Goal: Entertainment & Leisure: Browse casually

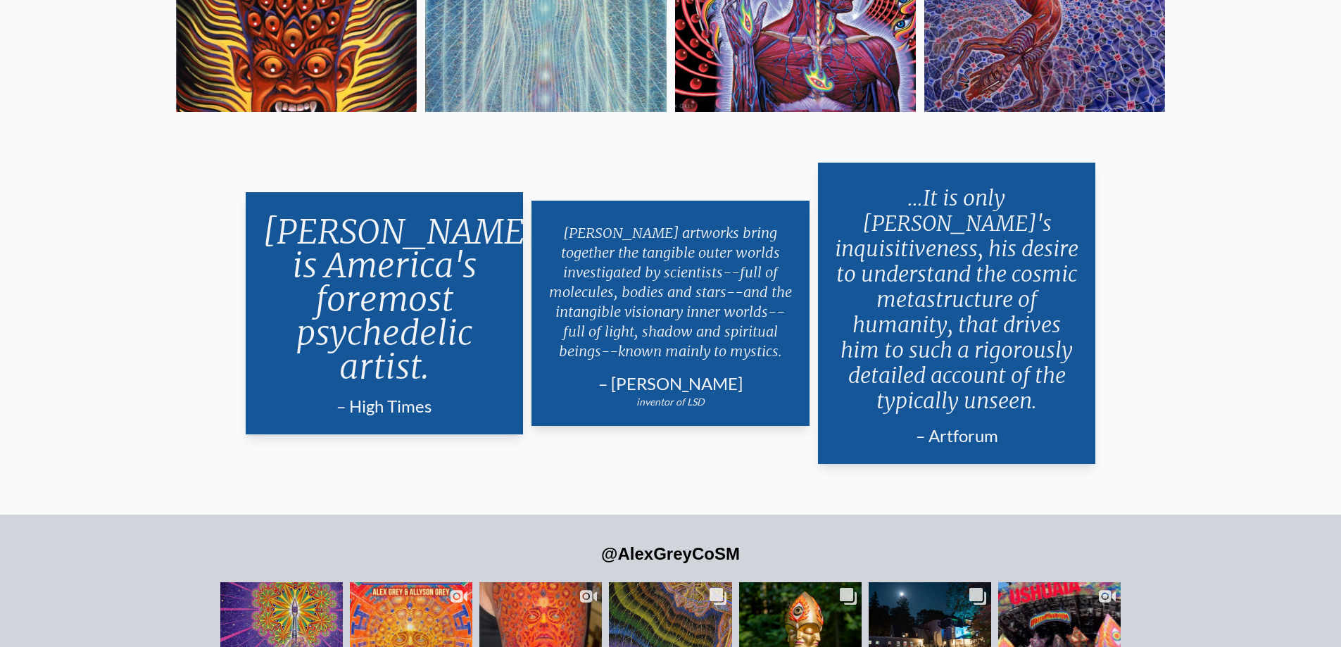
scroll to position [3239, 0]
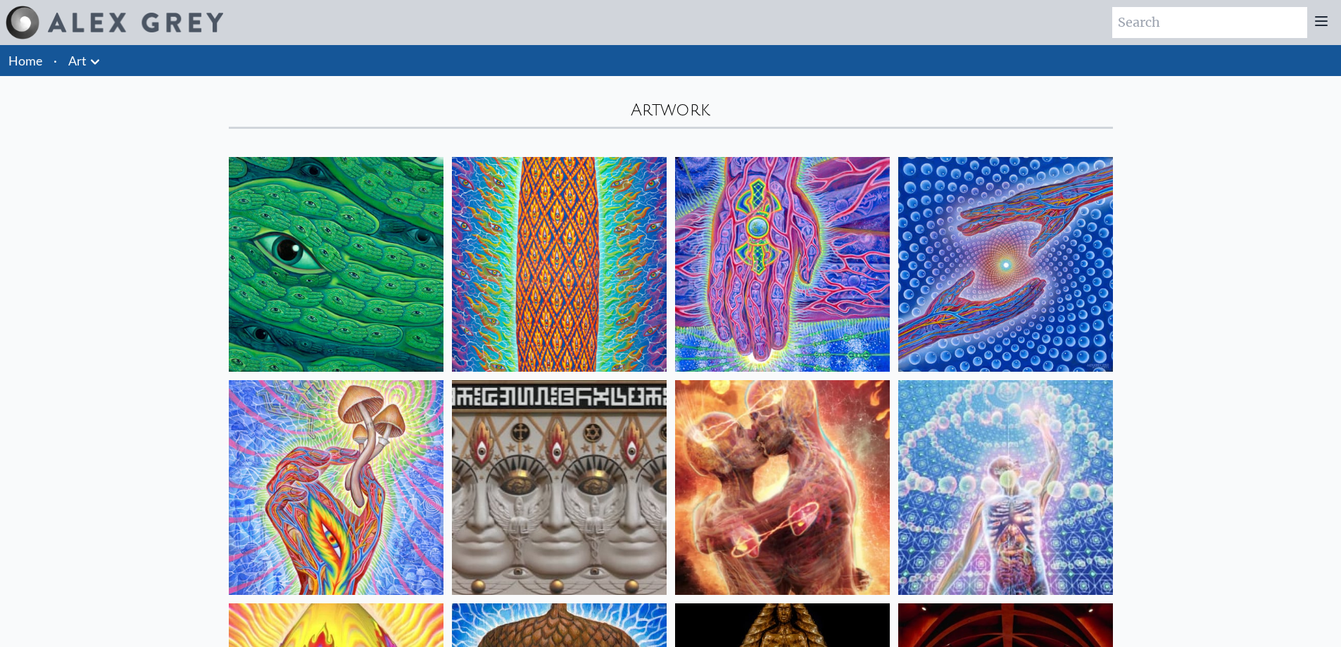
click at [91, 64] on icon at bounding box center [95, 62] width 17 height 17
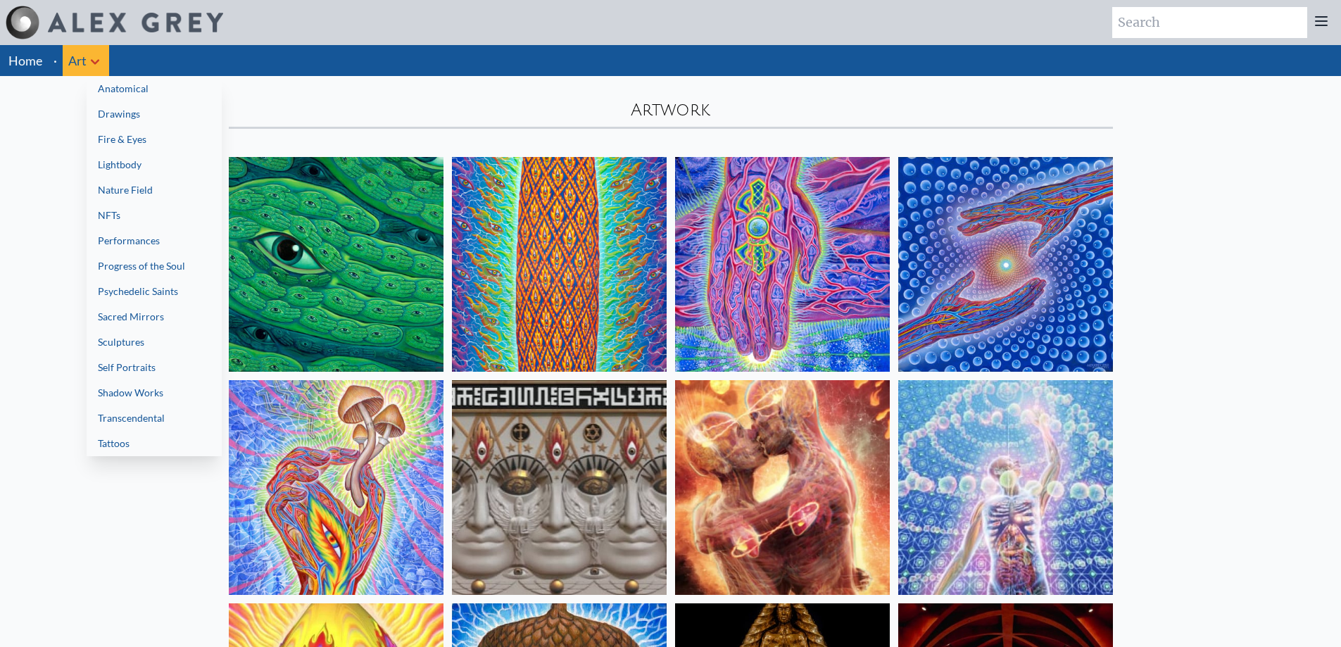
click at [151, 298] on link "Psychedelic Saints" at bounding box center [154, 291] width 135 height 25
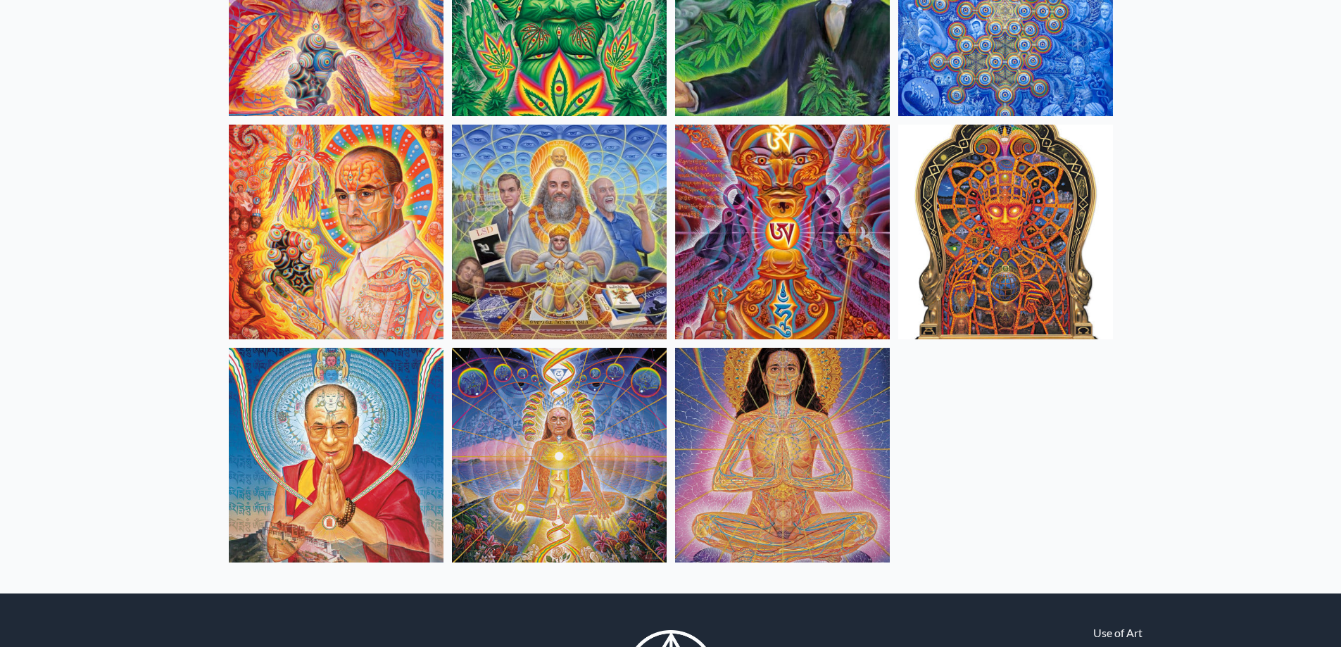
scroll to position [493, 0]
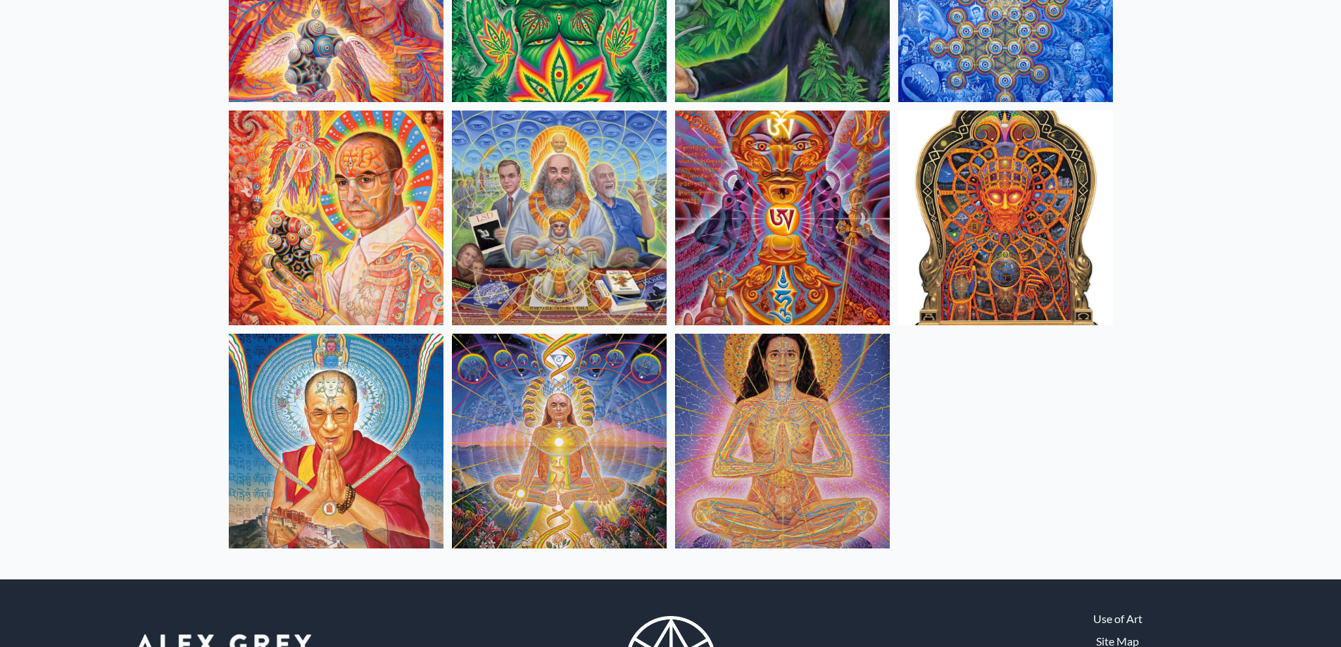
click at [345, 423] on img at bounding box center [336, 441] width 215 height 215
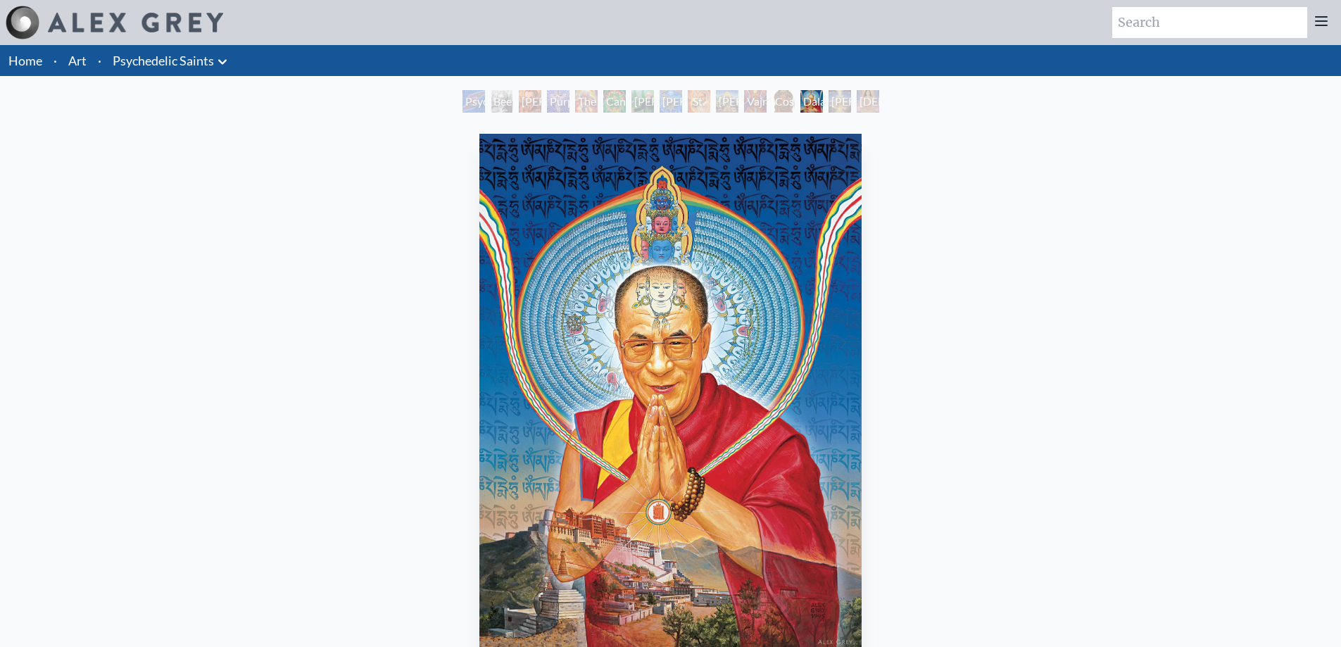
click at [141, 57] on link "Psychedelic Saints" at bounding box center [163, 61] width 101 height 20
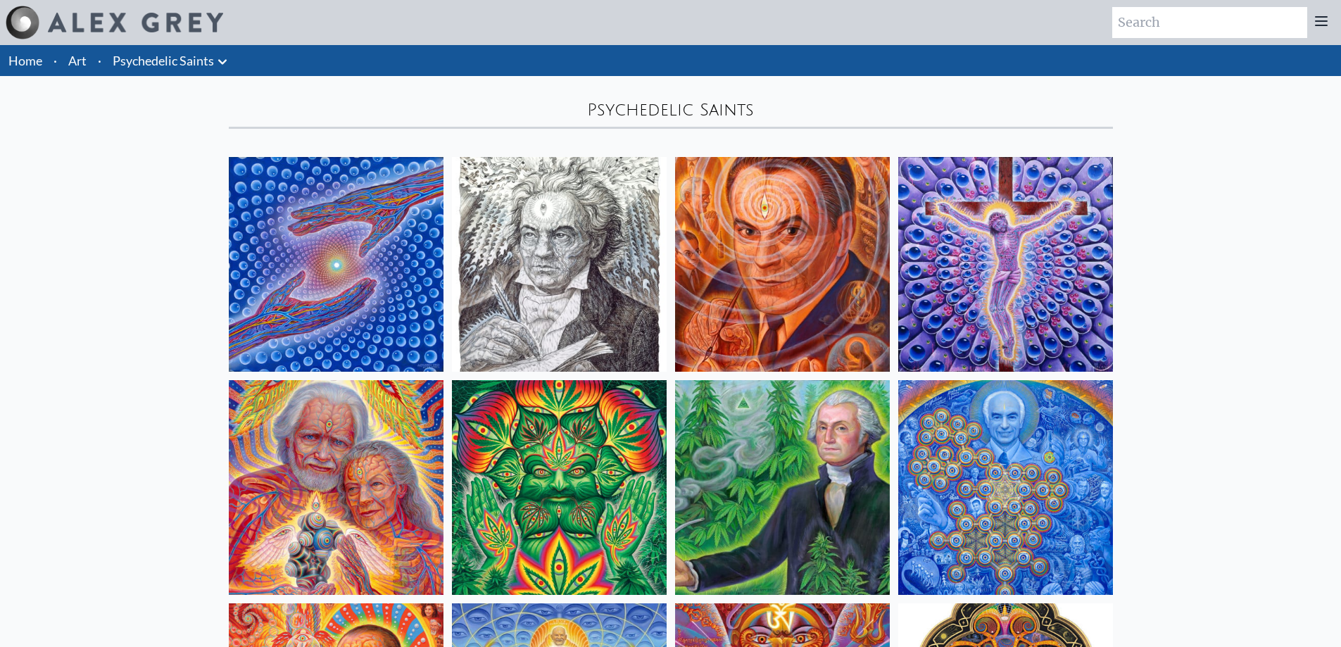
click at [594, 234] on img at bounding box center [559, 264] width 215 height 215
click at [77, 61] on link "Art" at bounding box center [77, 61] width 18 height 20
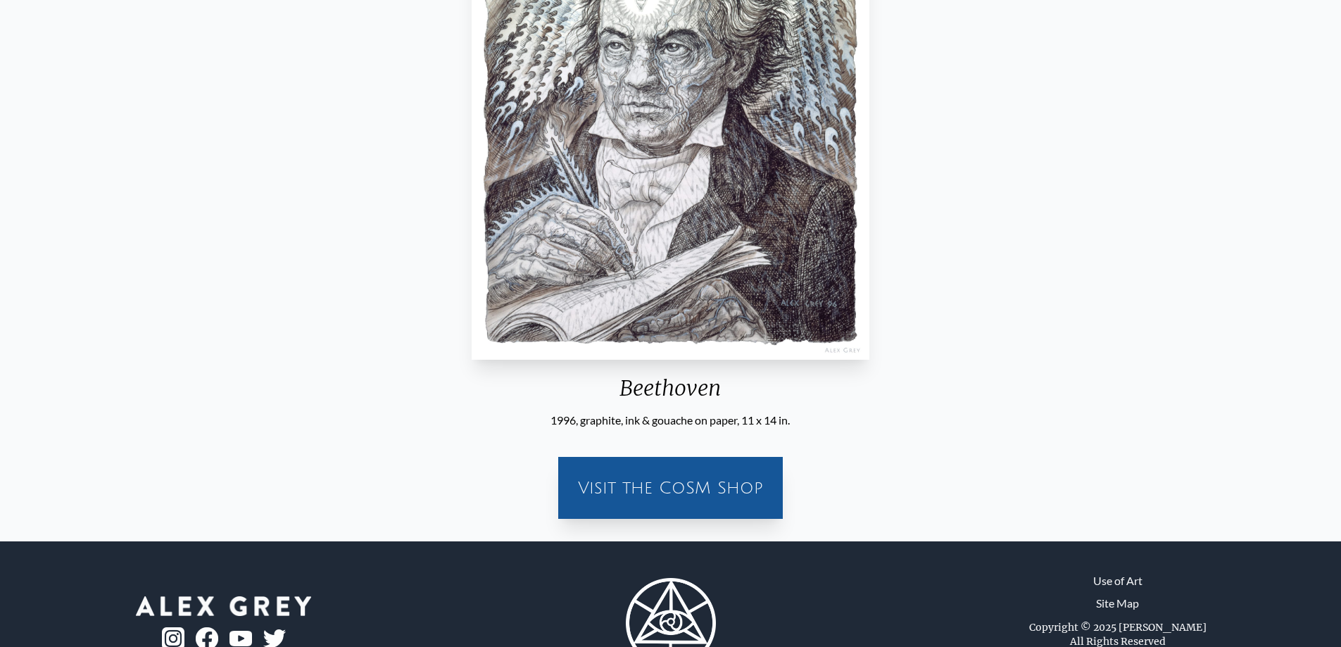
scroll to position [349, 0]
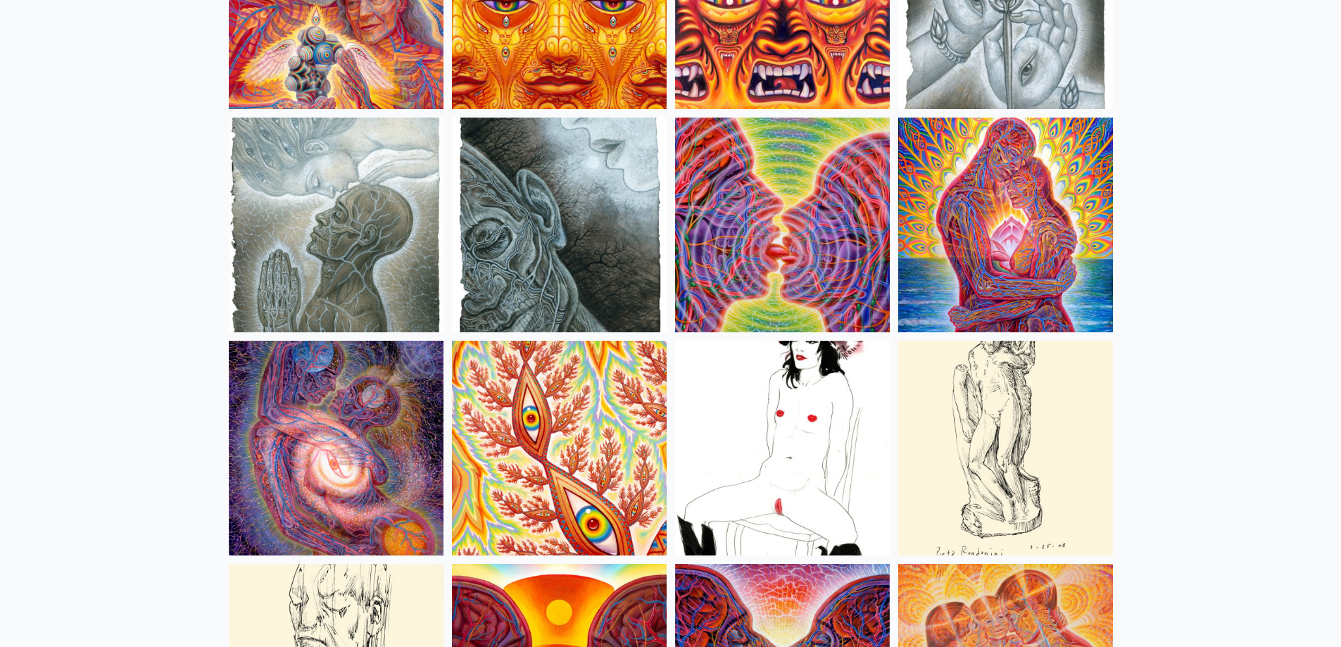
scroll to position [4507, 0]
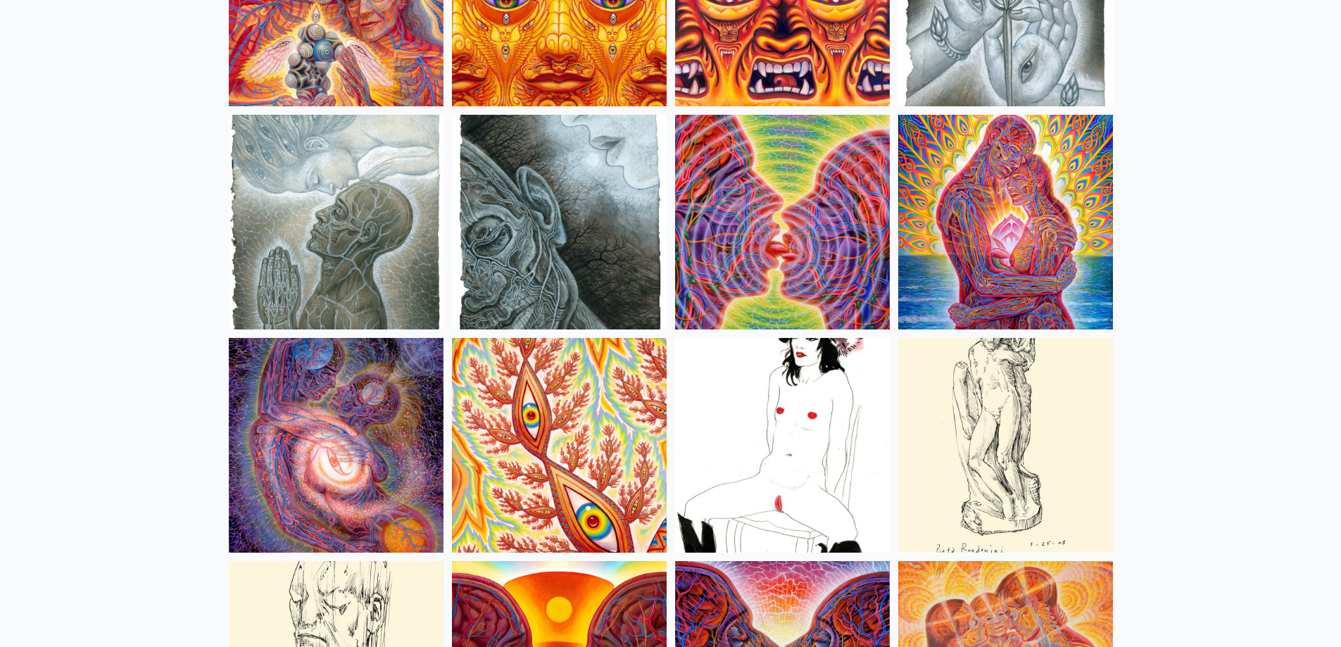
click at [782, 411] on img at bounding box center [782, 445] width 215 height 215
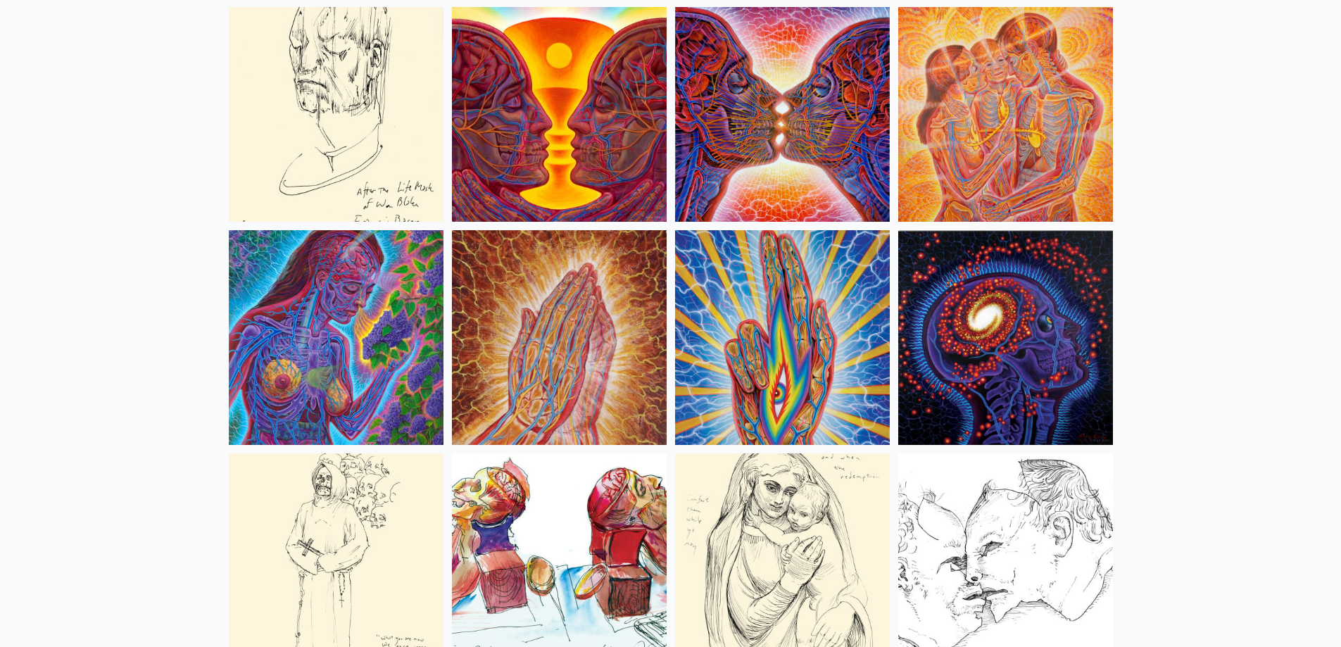
scroll to position [5141, 0]
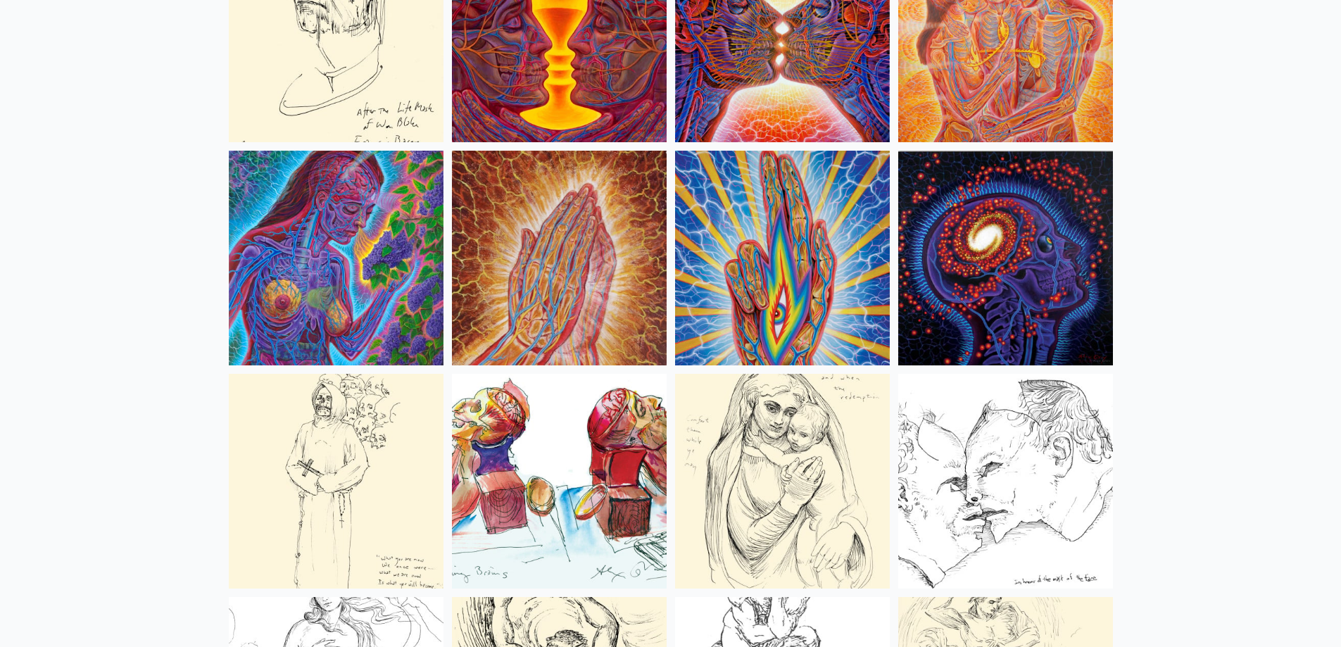
click at [991, 68] on img at bounding box center [1006, 34] width 215 height 215
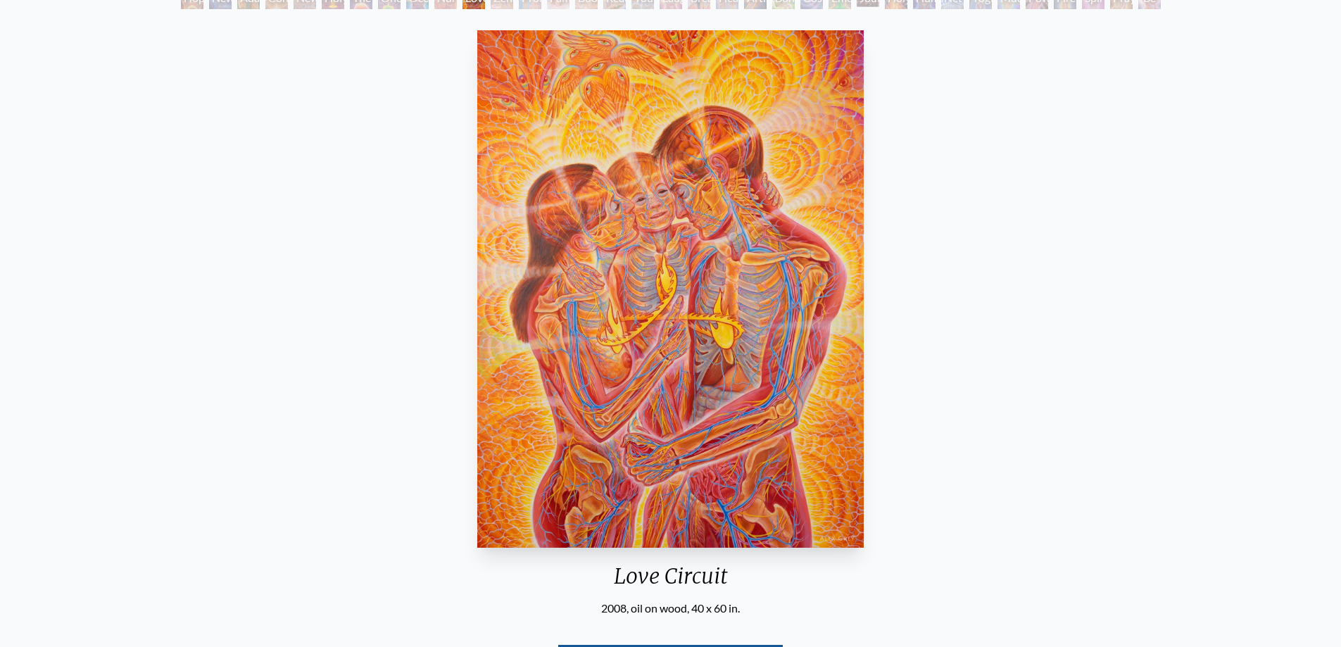
scroll to position [141, 0]
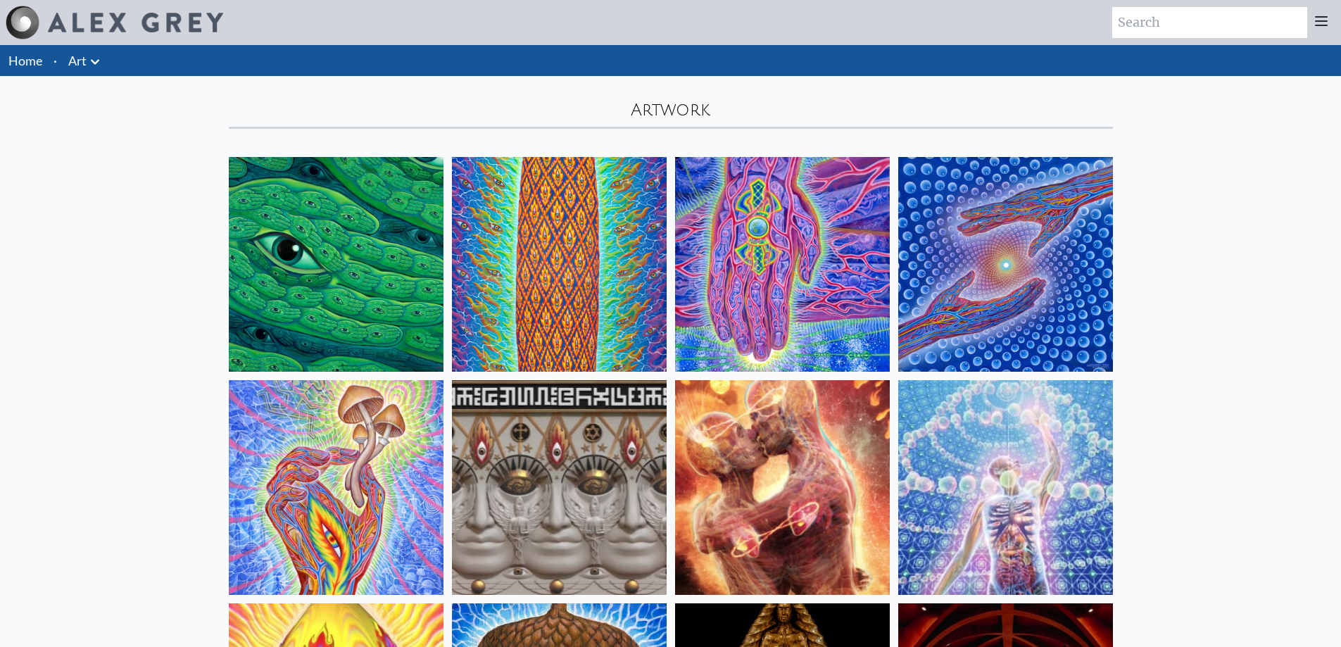
scroll to position [5141, 0]
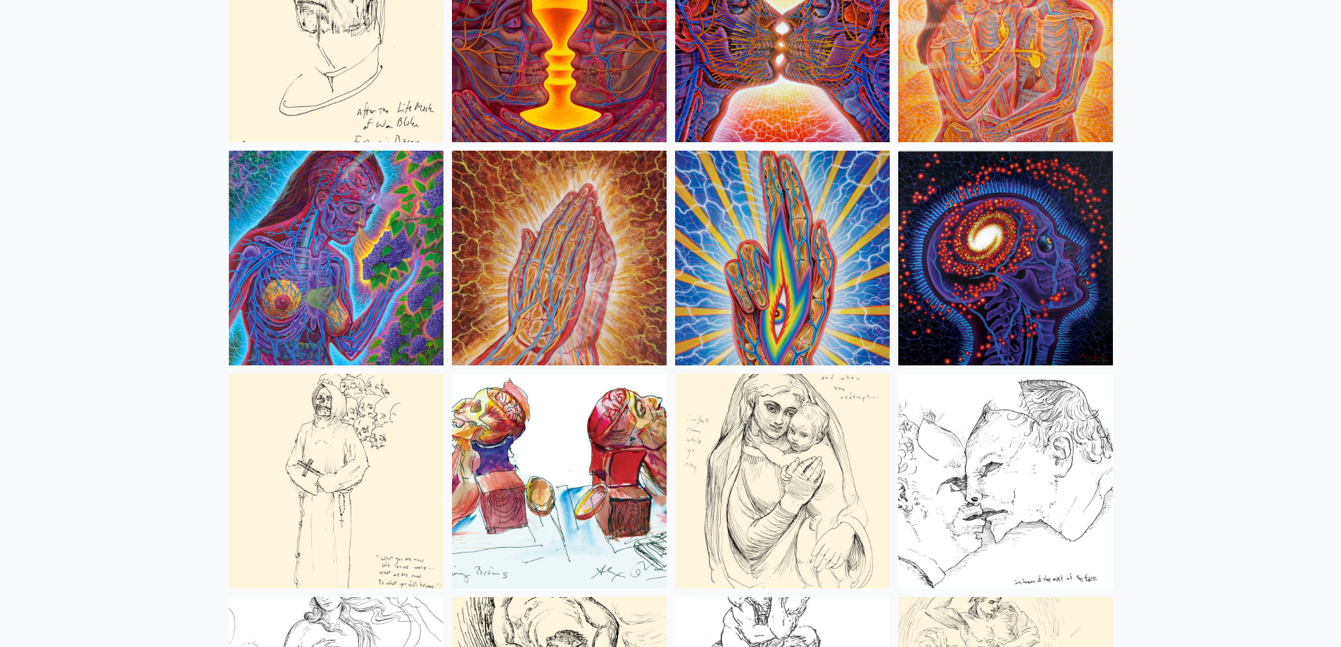
click at [432, 449] on img at bounding box center [336, 481] width 215 height 215
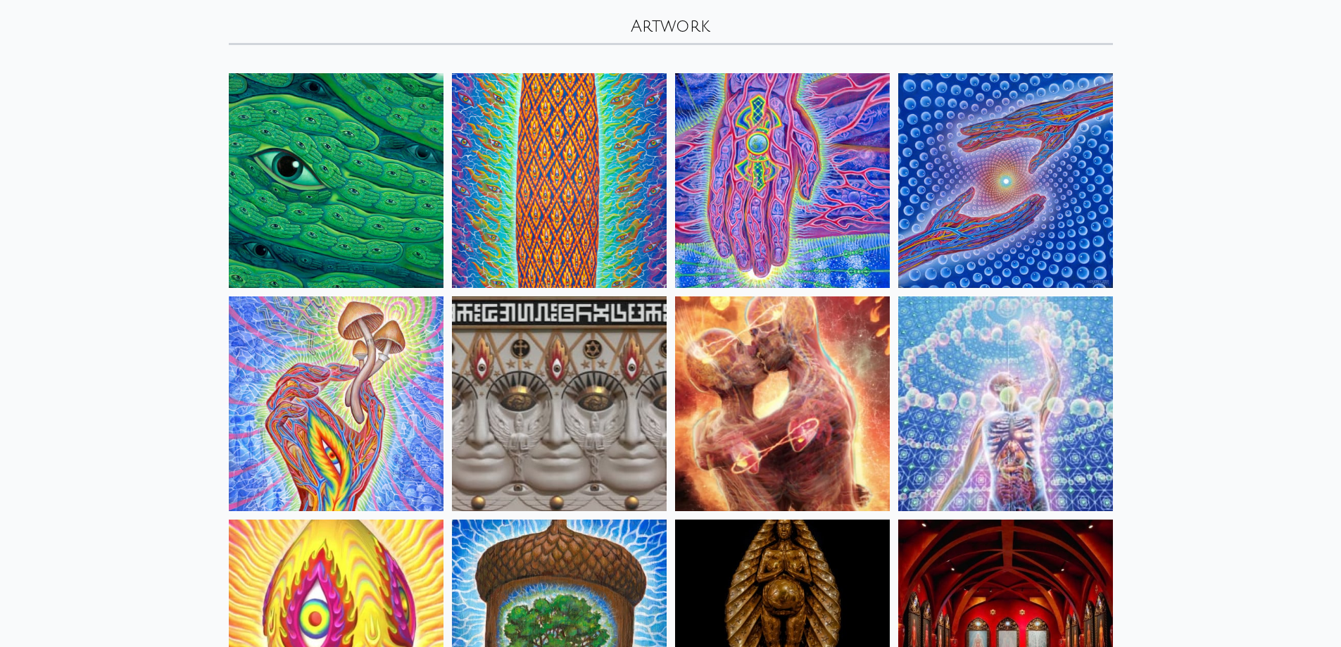
scroll to position [0, 0]
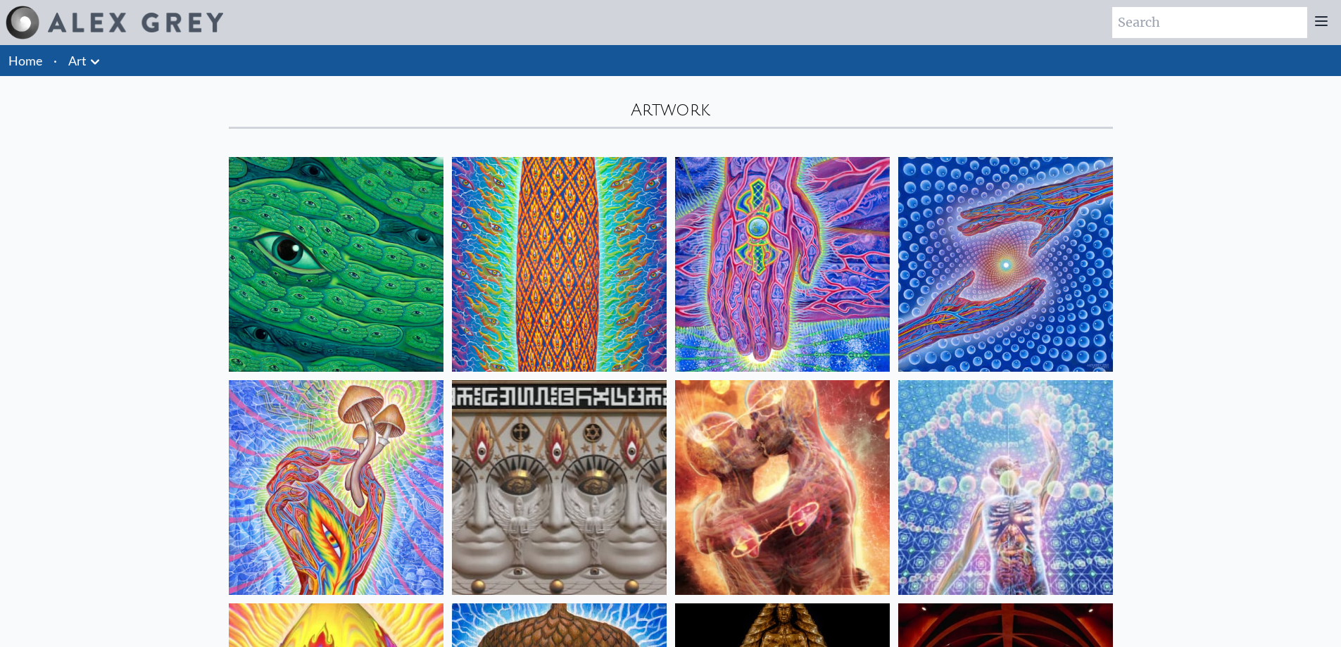
click at [92, 61] on icon at bounding box center [95, 61] width 8 height 5
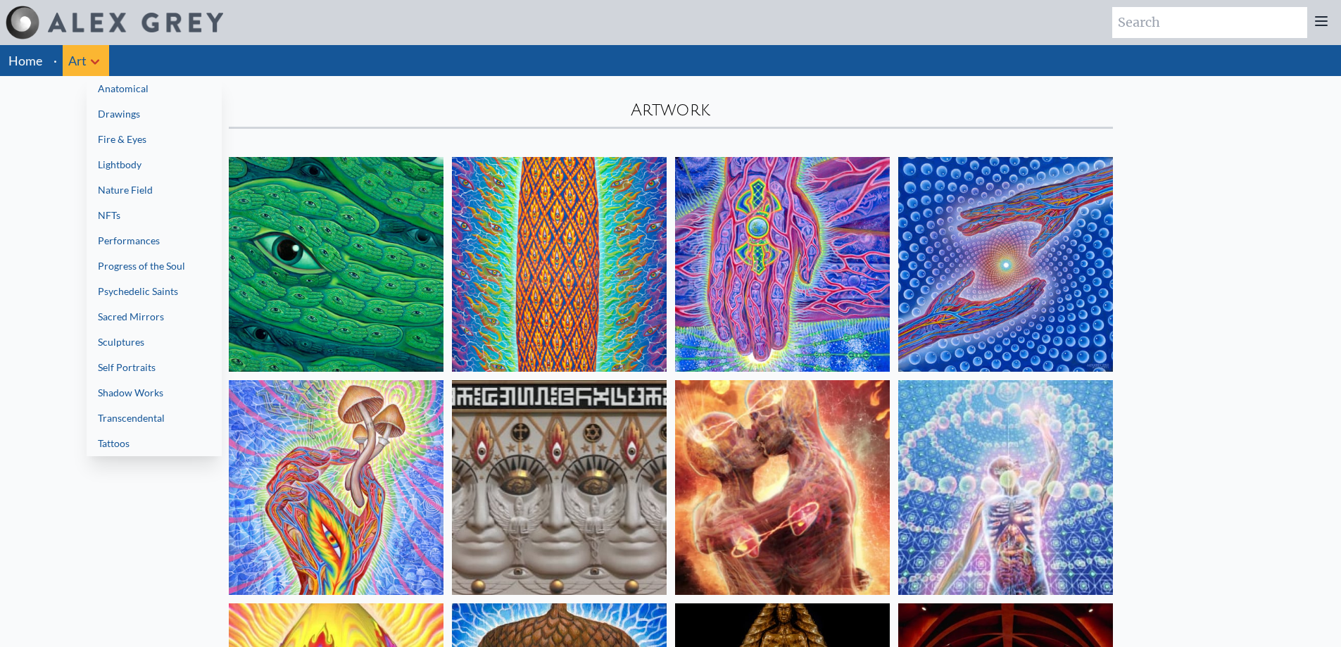
click at [144, 396] on link "Shadow Works" at bounding box center [154, 392] width 135 height 25
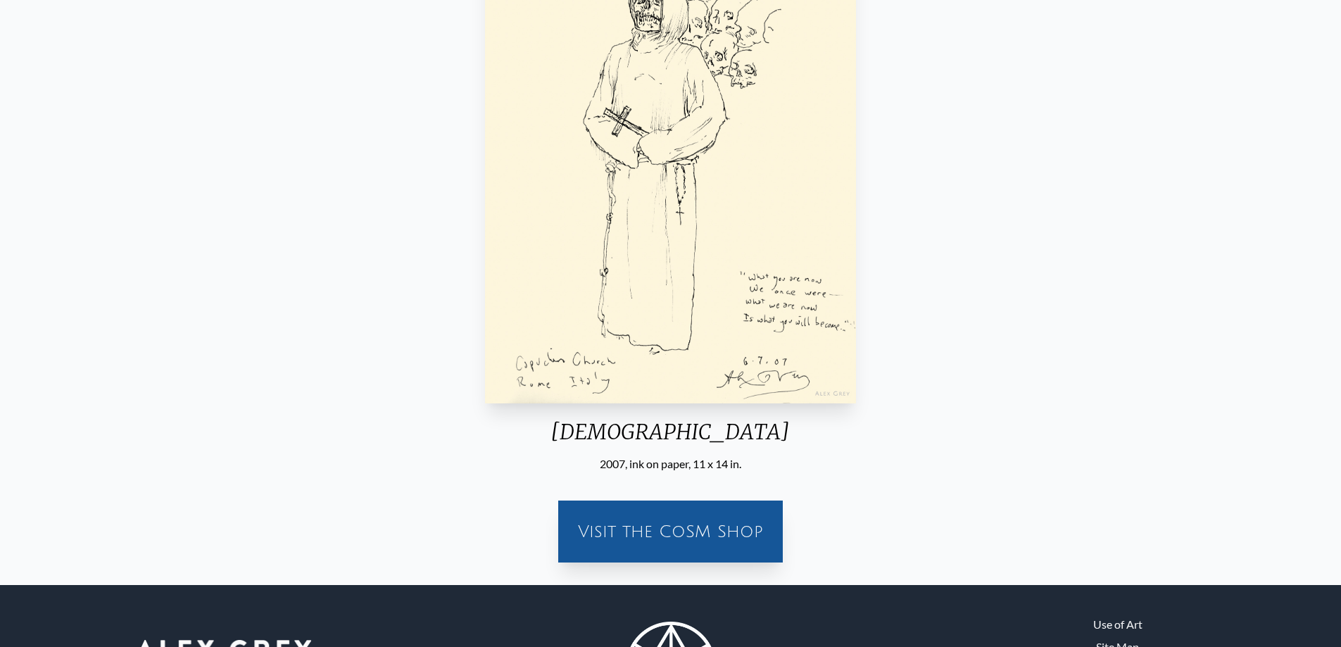
scroll to position [165, 0]
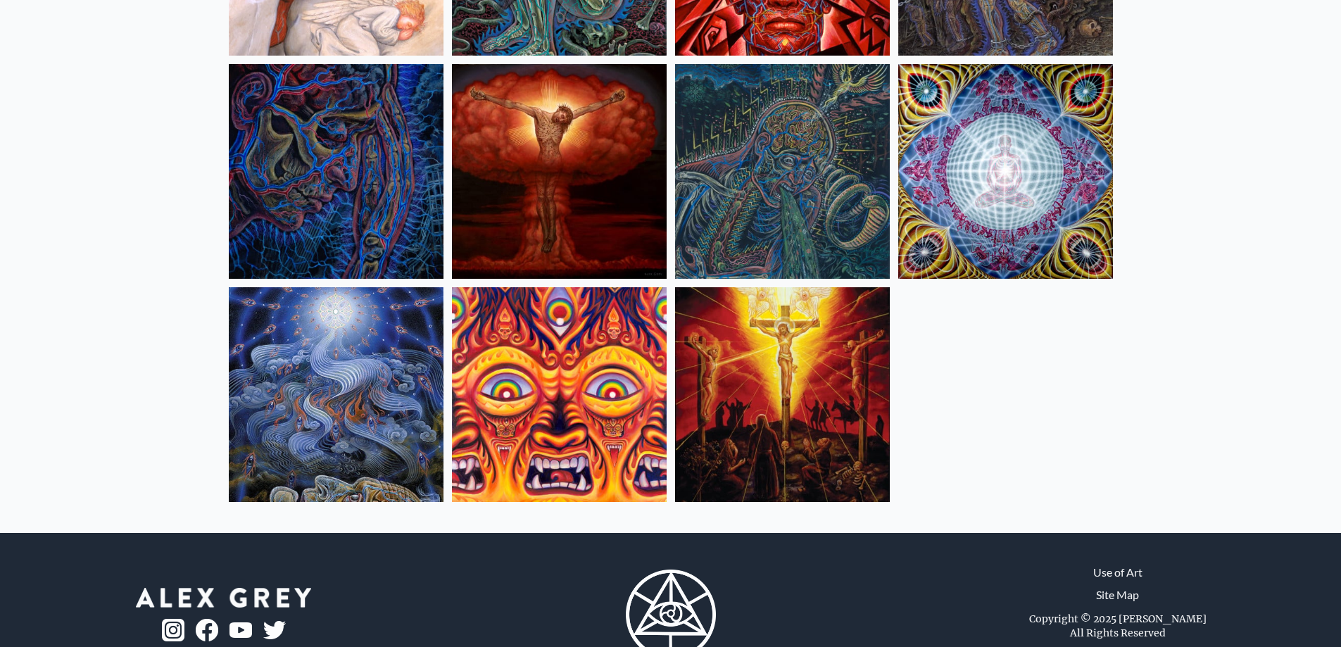
scroll to position [589, 0]
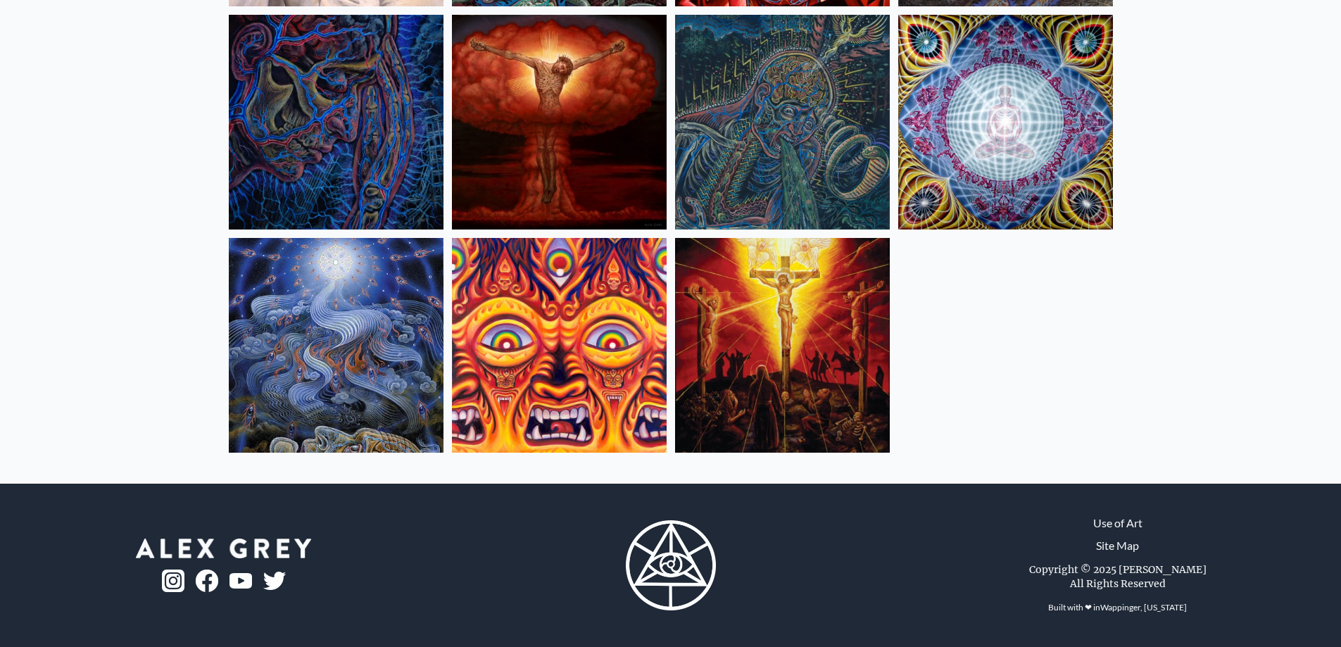
click at [745, 325] on img at bounding box center [782, 345] width 215 height 215
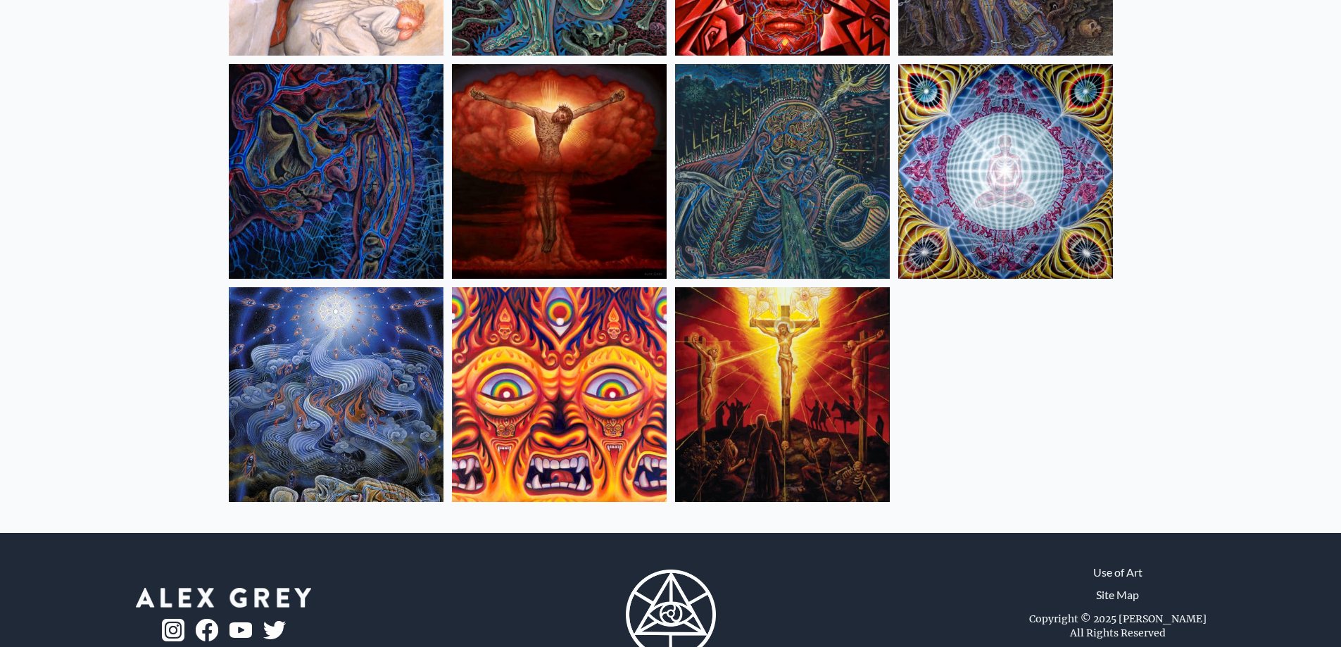
scroll to position [518, 0]
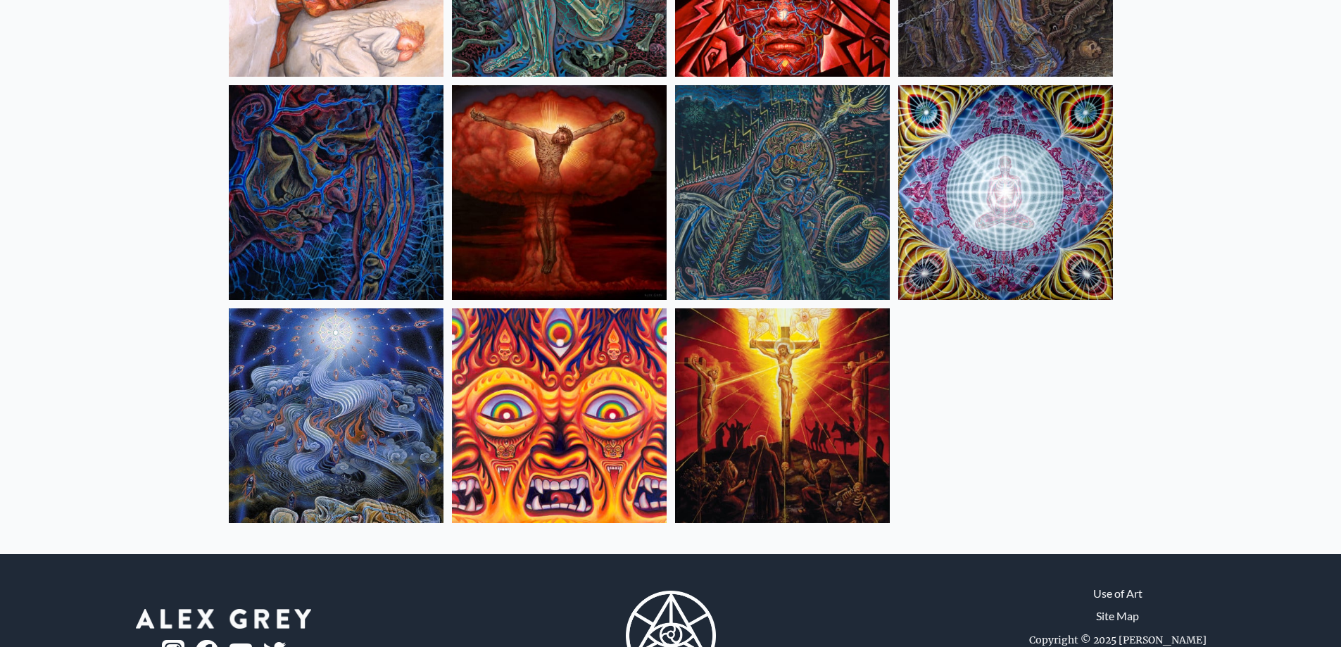
click at [557, 192] on img at bounding box center [559, 192] width 215 height 215
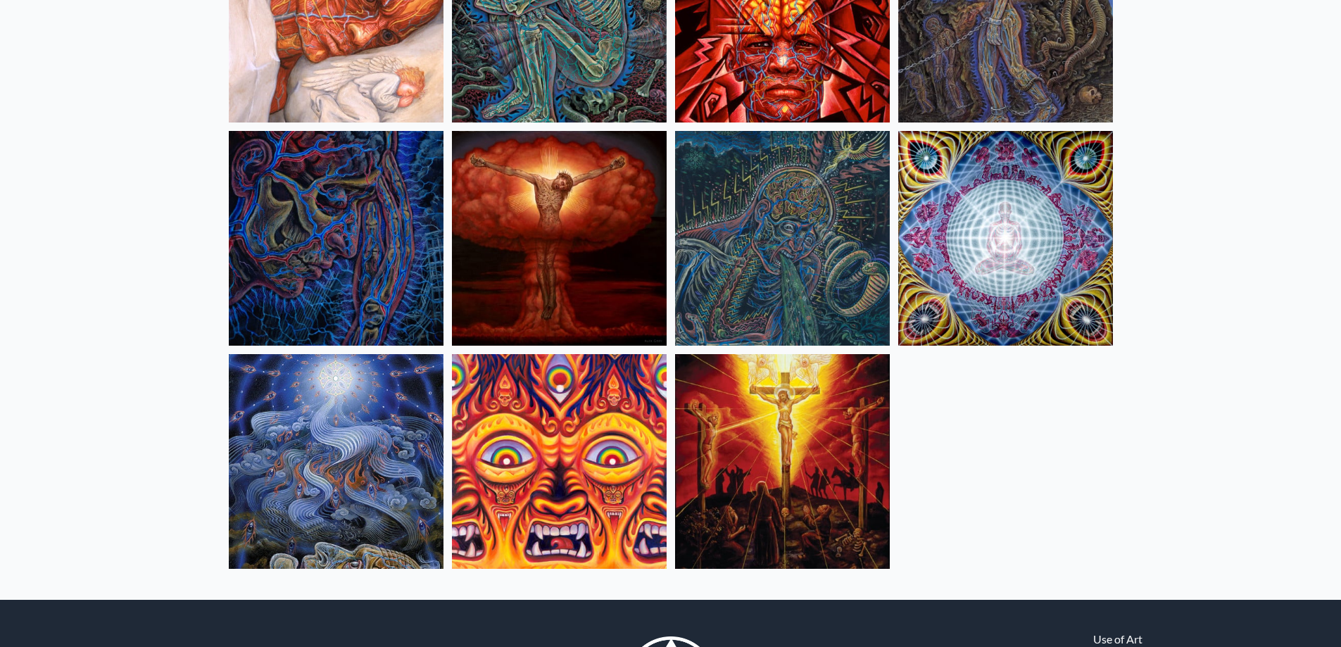
scroll to position [448, 0]
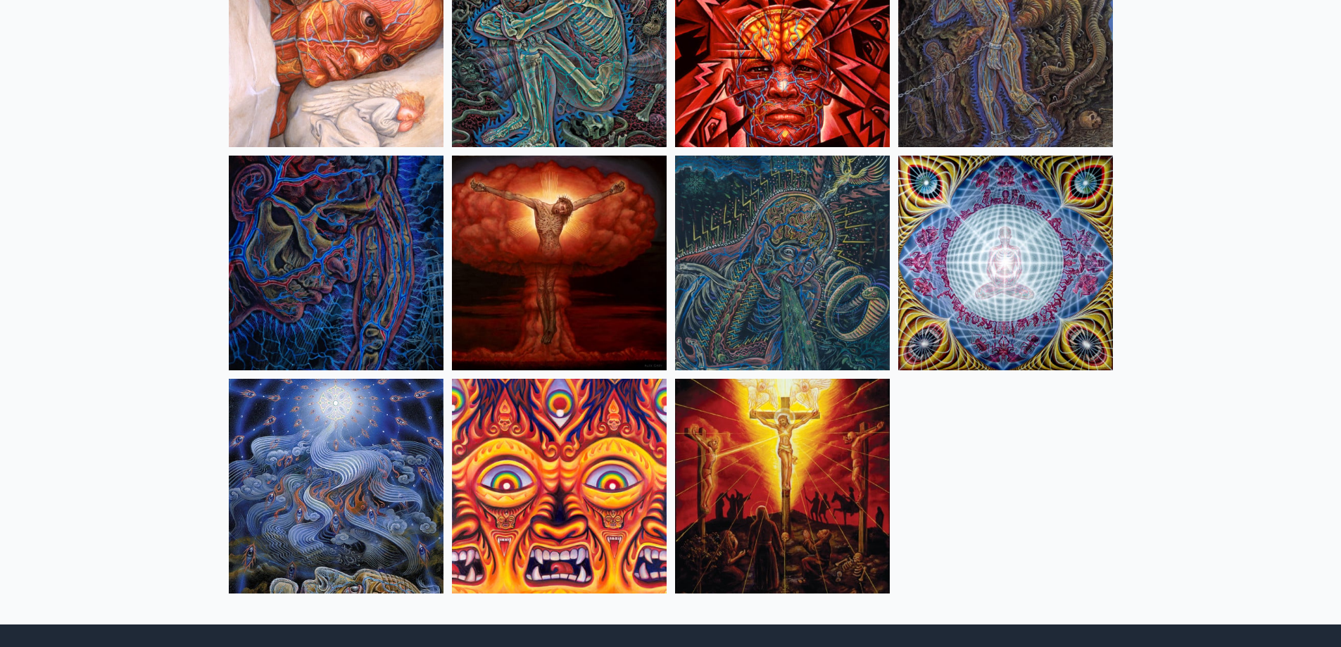
click at [991, 294] on img at bounding box center [1006, 263] width 215 height 215
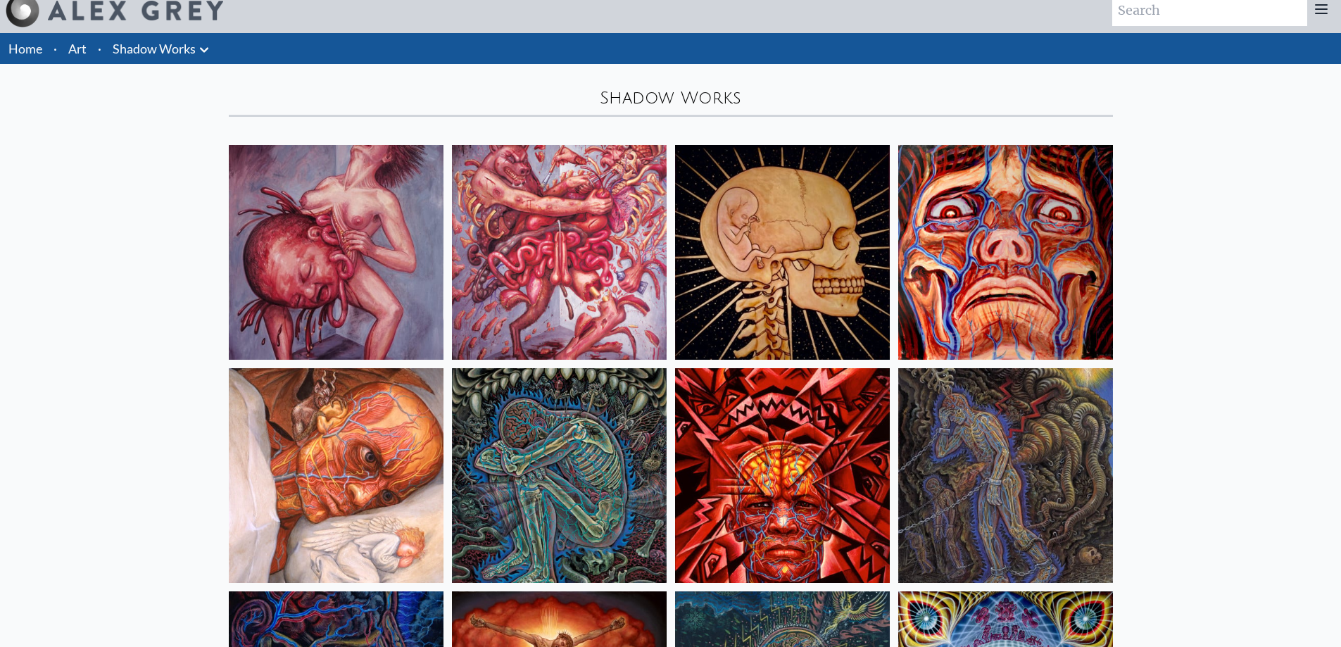
scroll to position [0, 0]
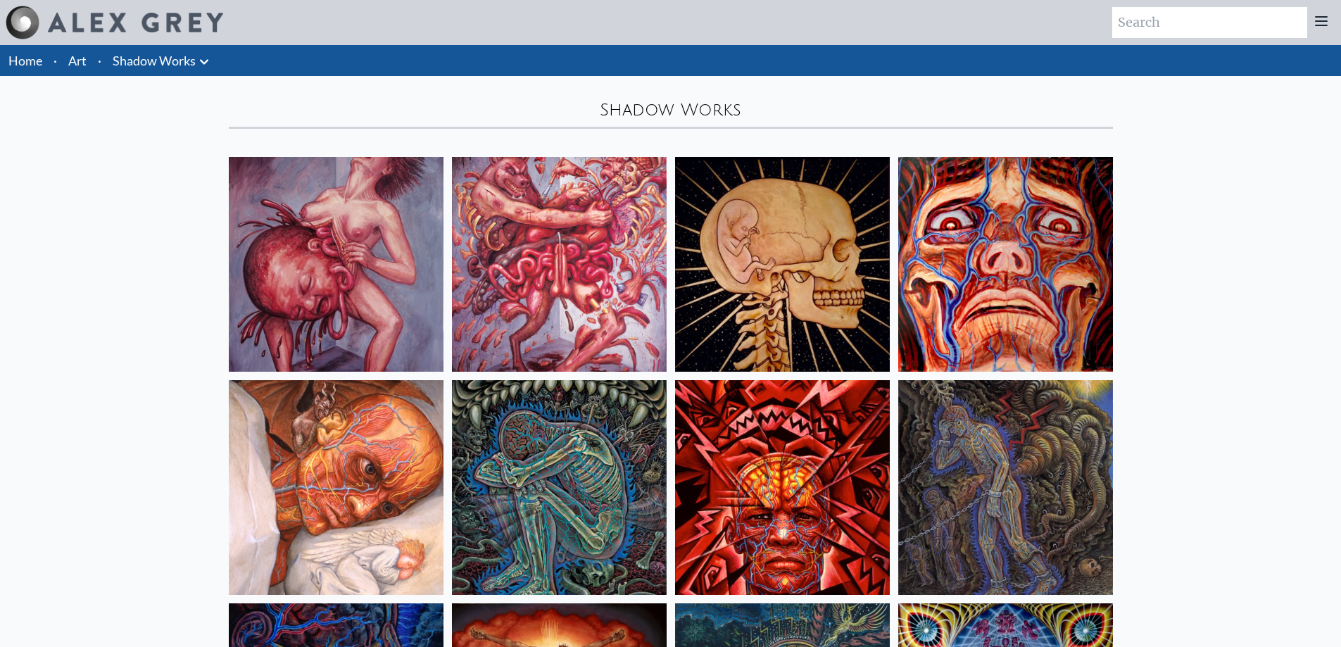
click at [554, 265] on img at bounding box center [559, 264] width 215 height 215
click at [369, 251] on img at bounding box center [336, 264] width 215 height 215
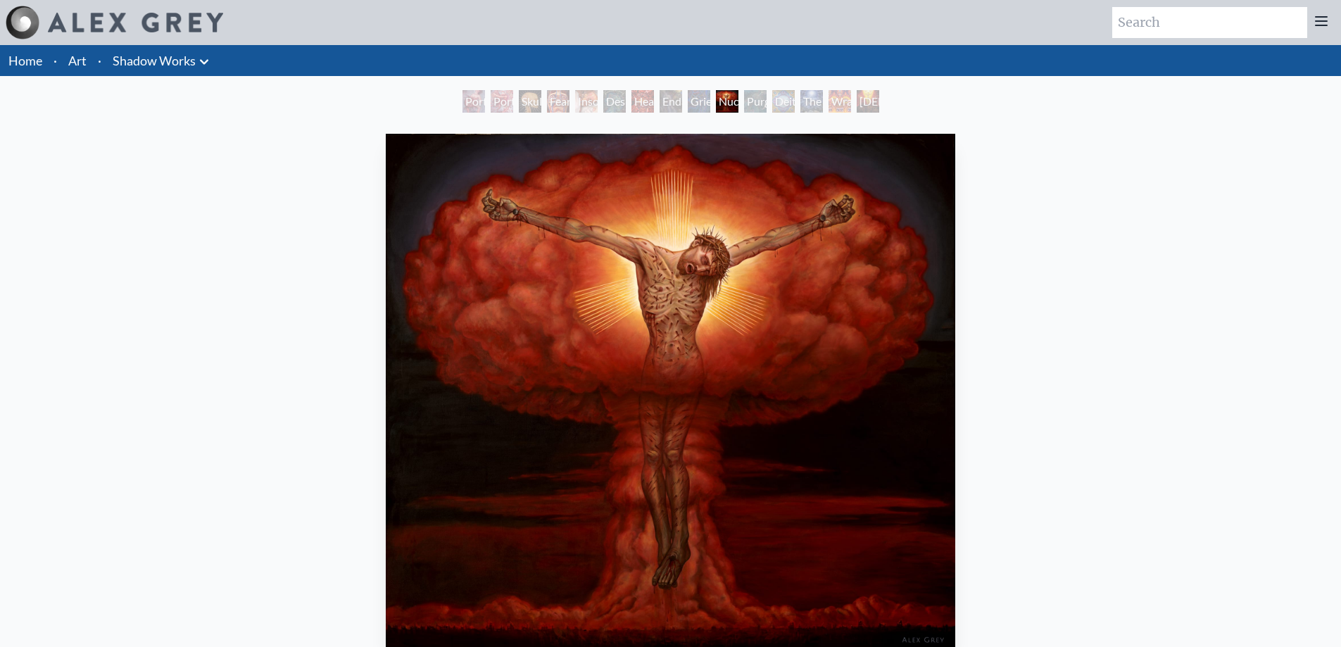
scroll to position [70, 0]
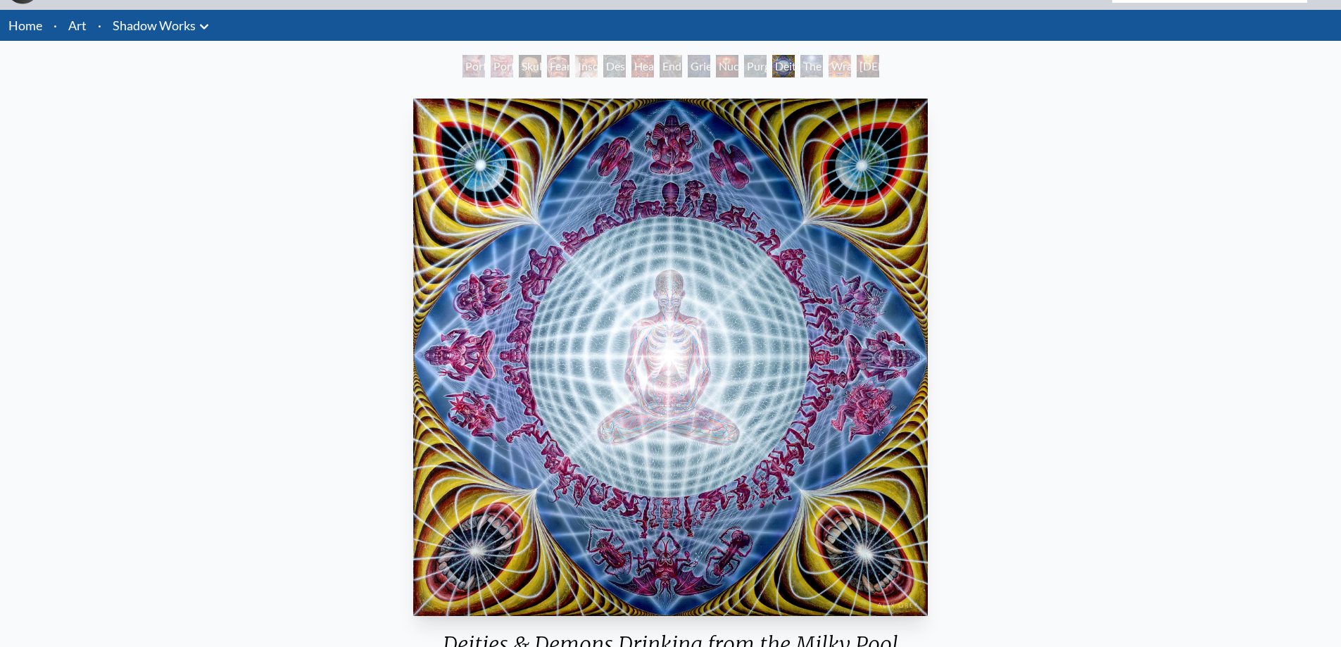
scroll to position [70, 0]
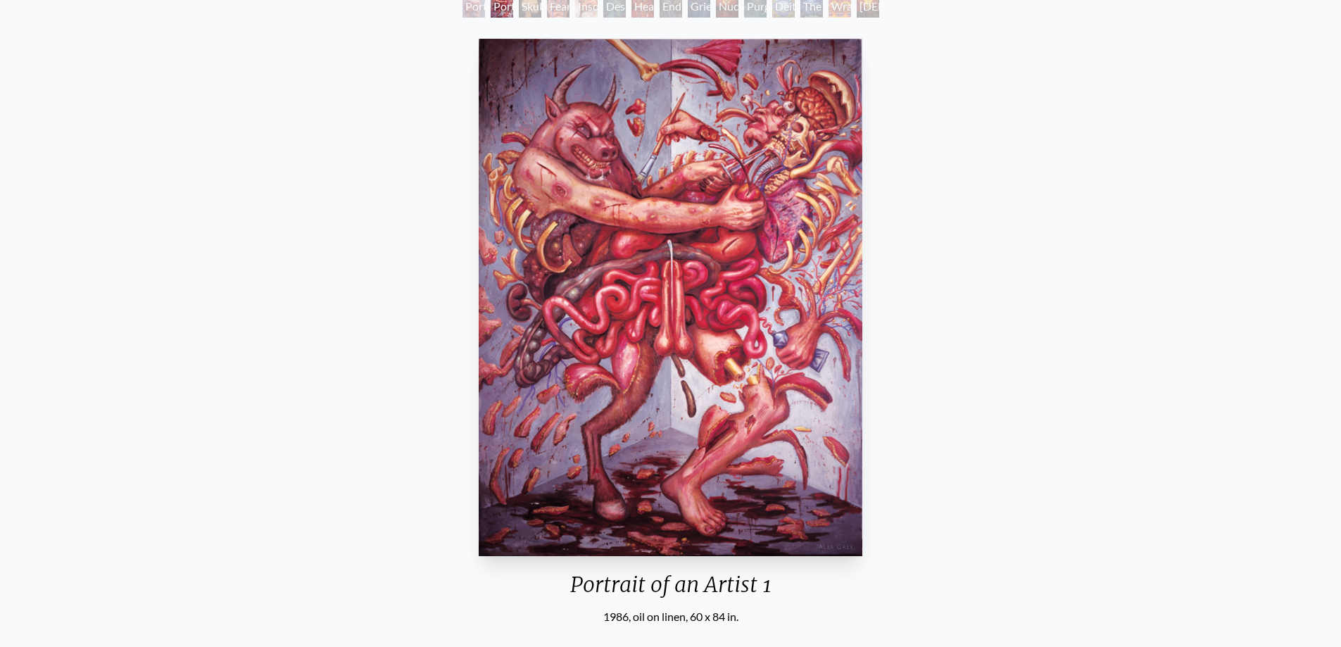
scroll to position [70, 0]
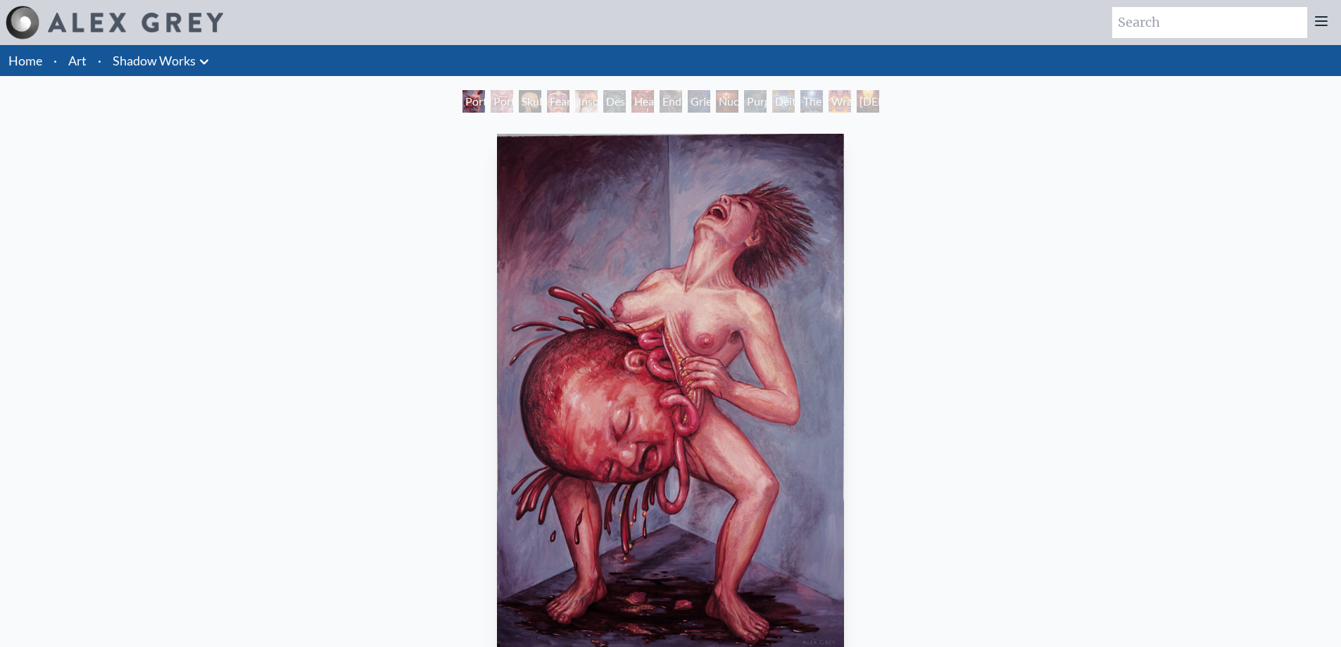
click at [76, 65] on link "Art" at bounding box center [77, 61] width 18 height 20
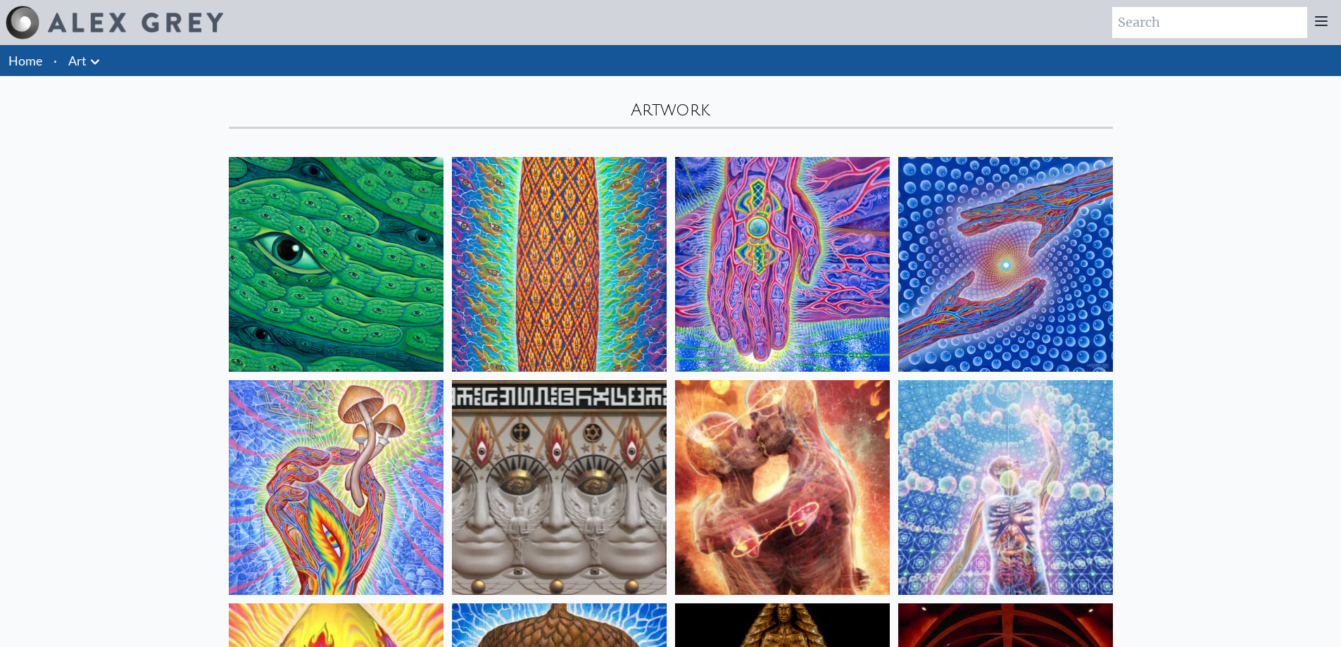
click at [96, 57] on icon at bounding box center [95, 62] width 17 height 17
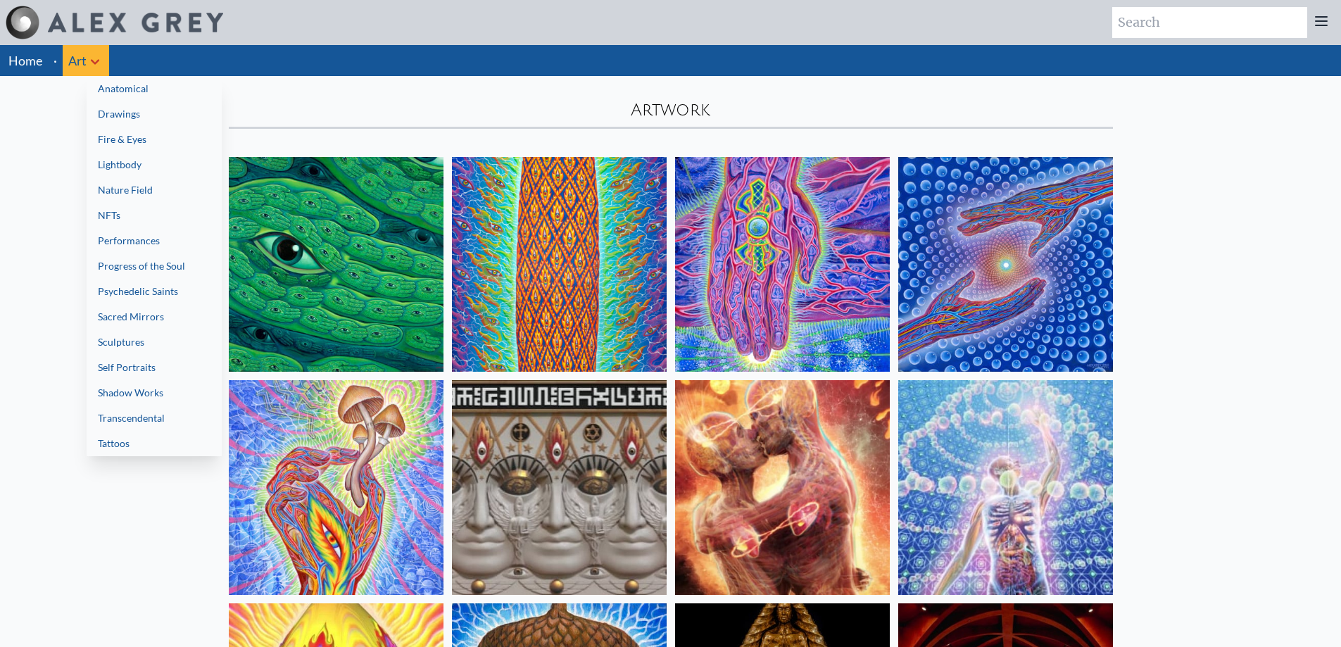
click at [155, 268] on link "Progress of the Soul" at bounding box center [154, 266] width 135 height 25
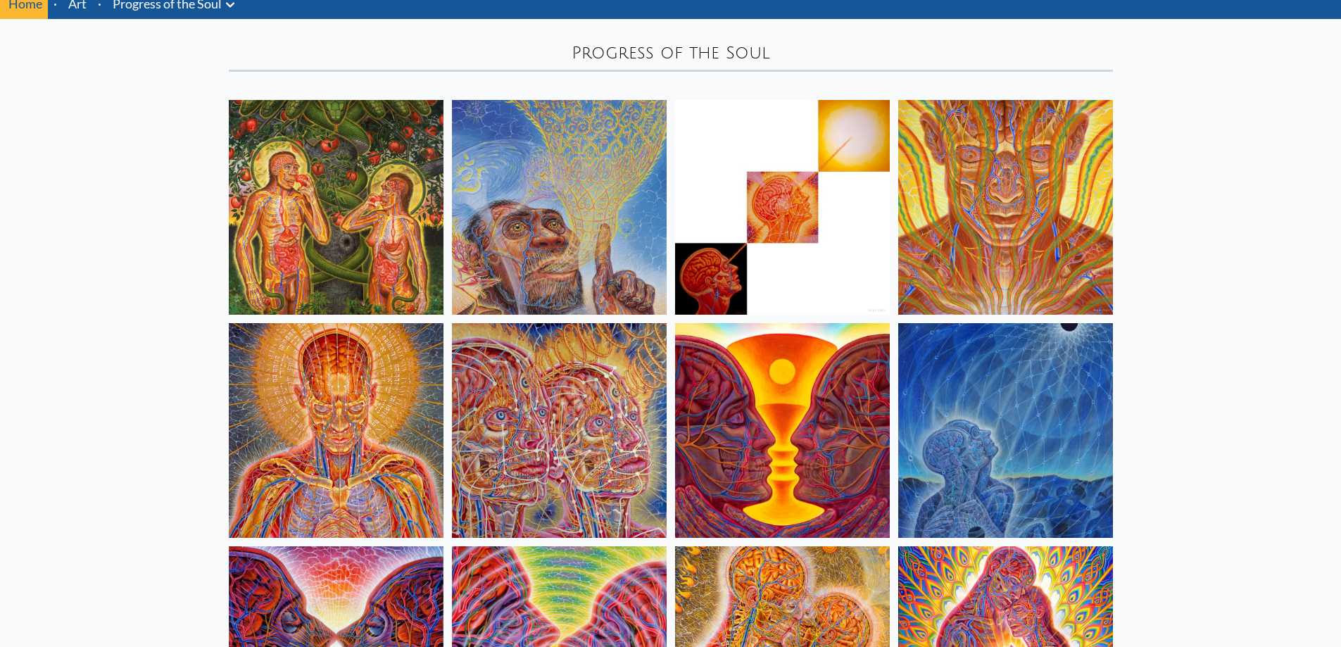
scroll to position [423, 0]
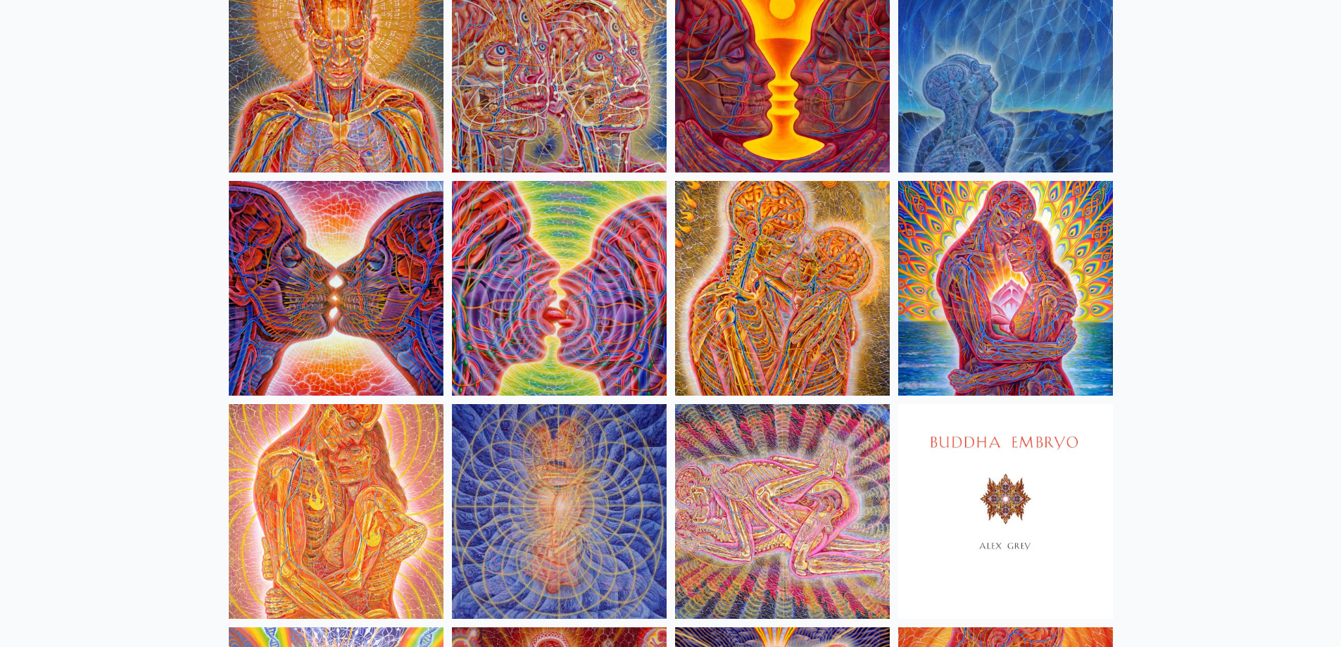
click at [1013, 514] on img at bounding box center [1006, 511] width 215 height 215
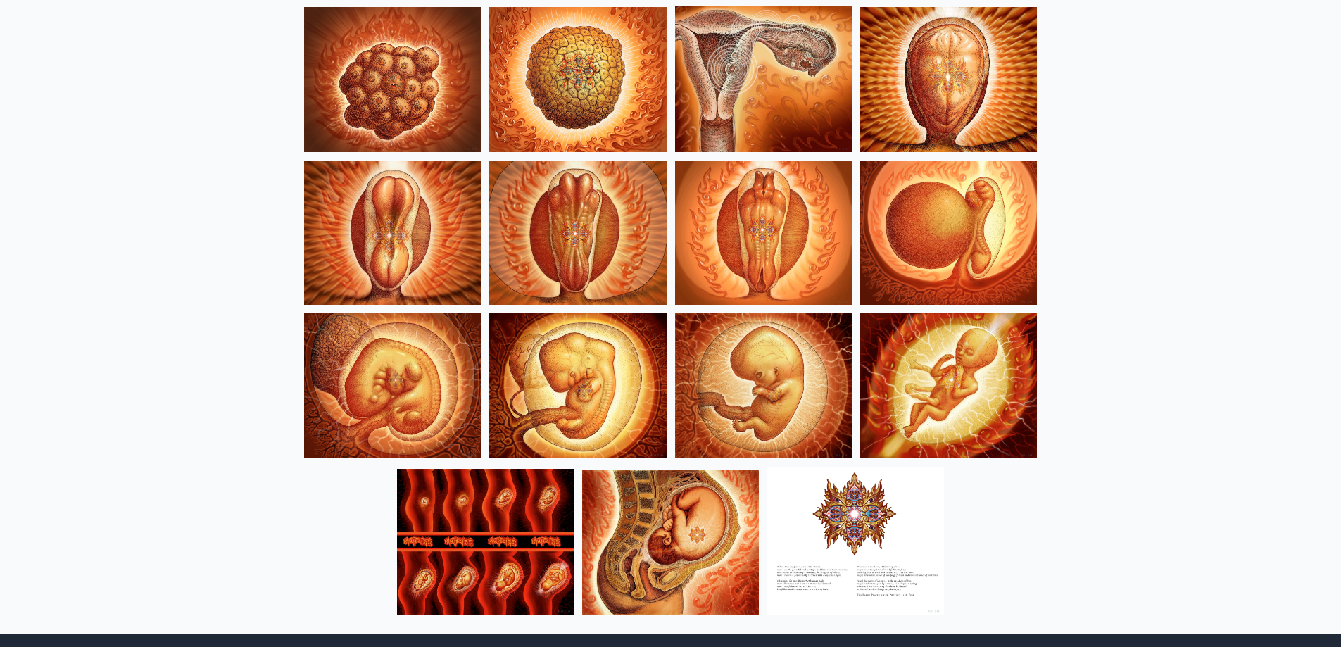
scroll to position [1620, 0]
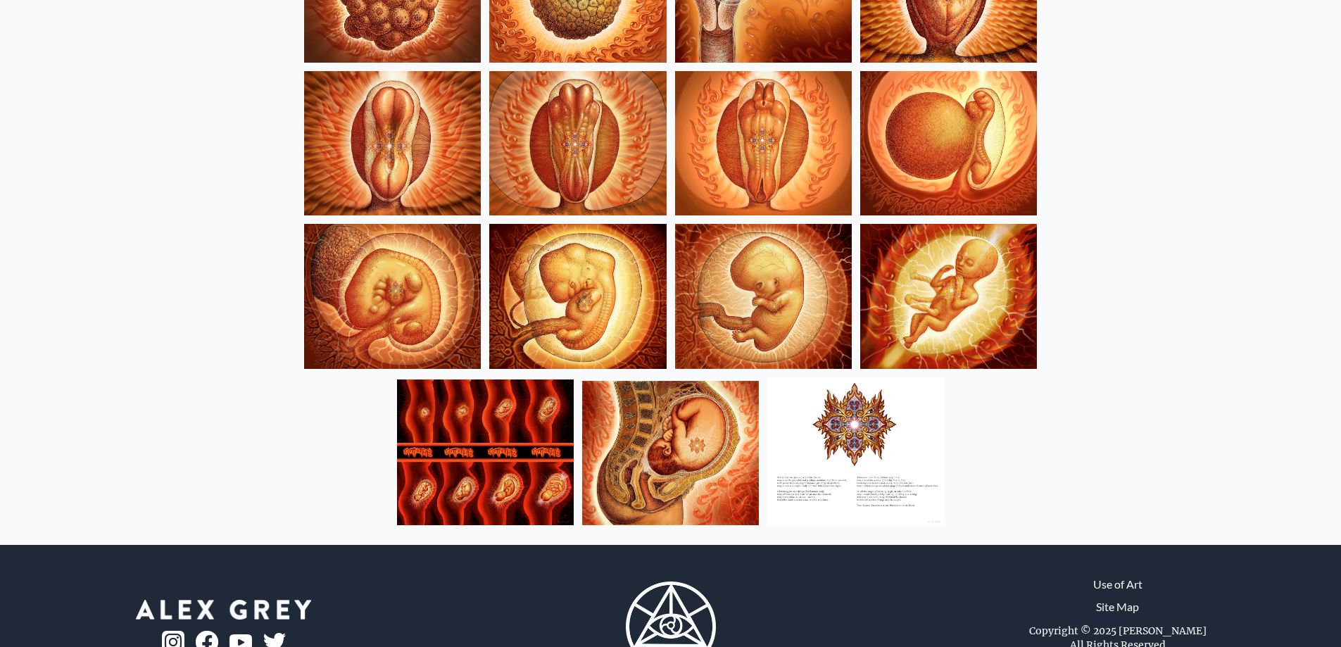
click at [824, 431] on img at bounding box center [856, 451] width 177 height 148
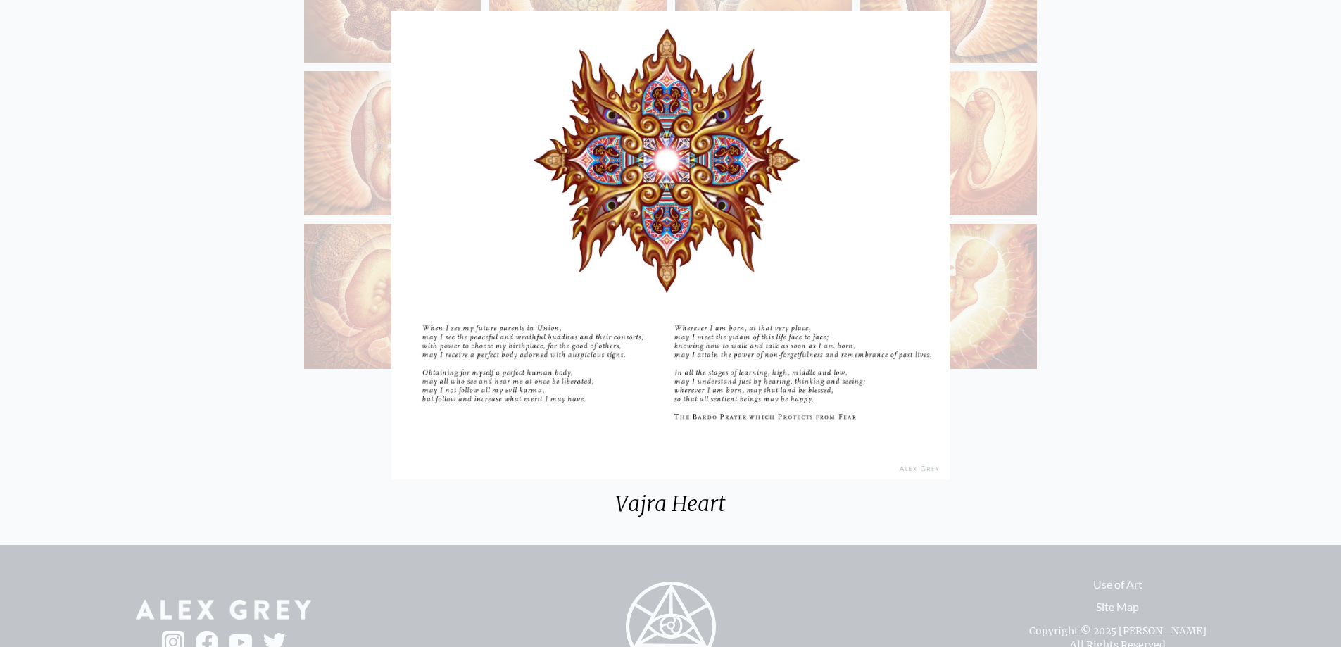
click at [1148, 194] on div "Vajra Heart" at bounding box center [670, 323] width 1341 height 647
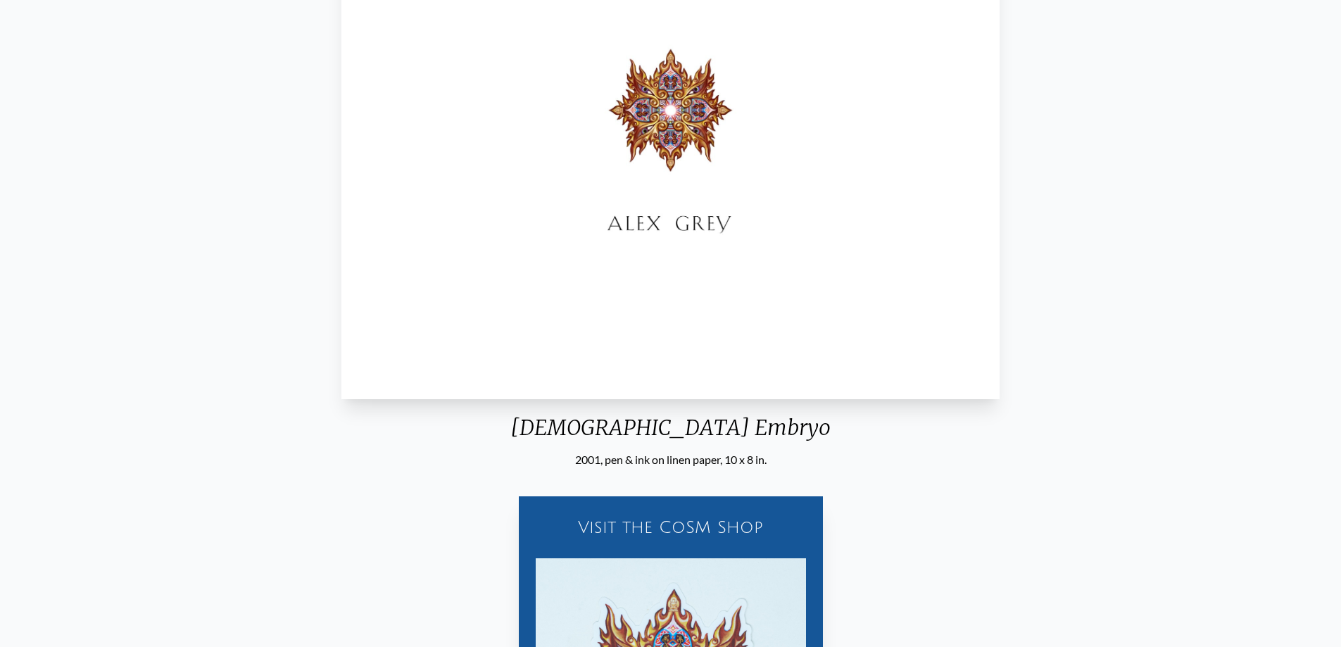
scroll to position [634, 0]
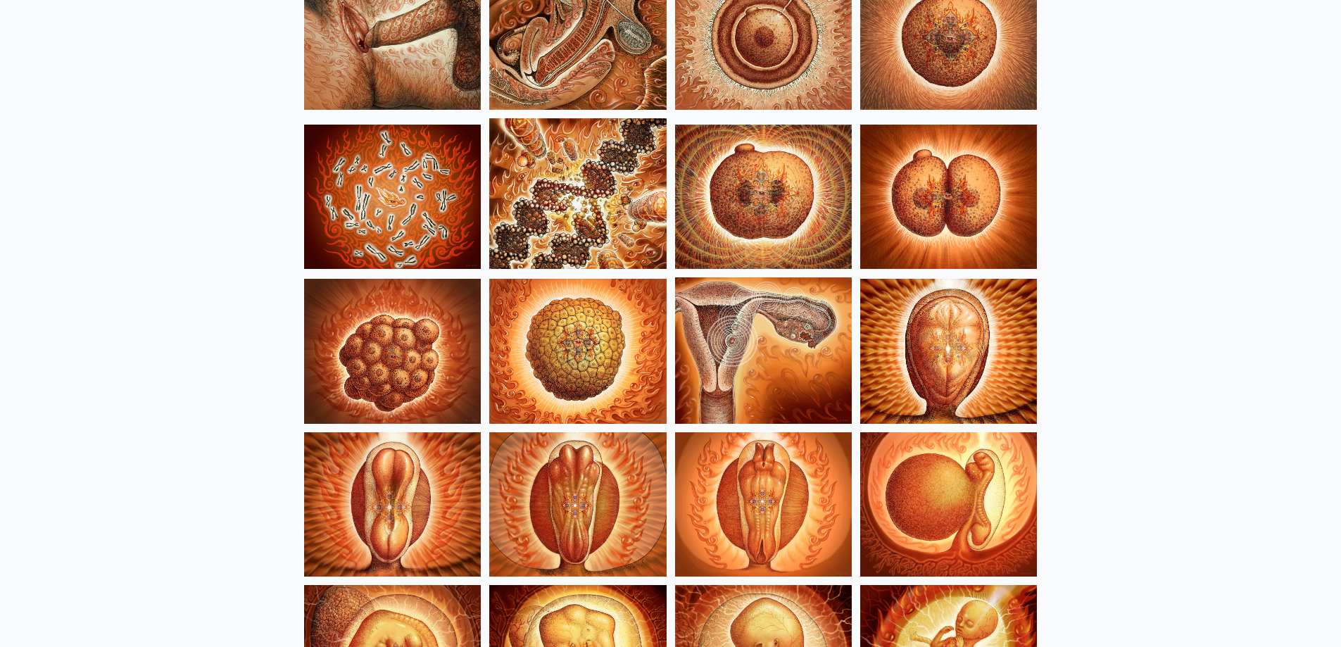
scroll to position [906, 0]
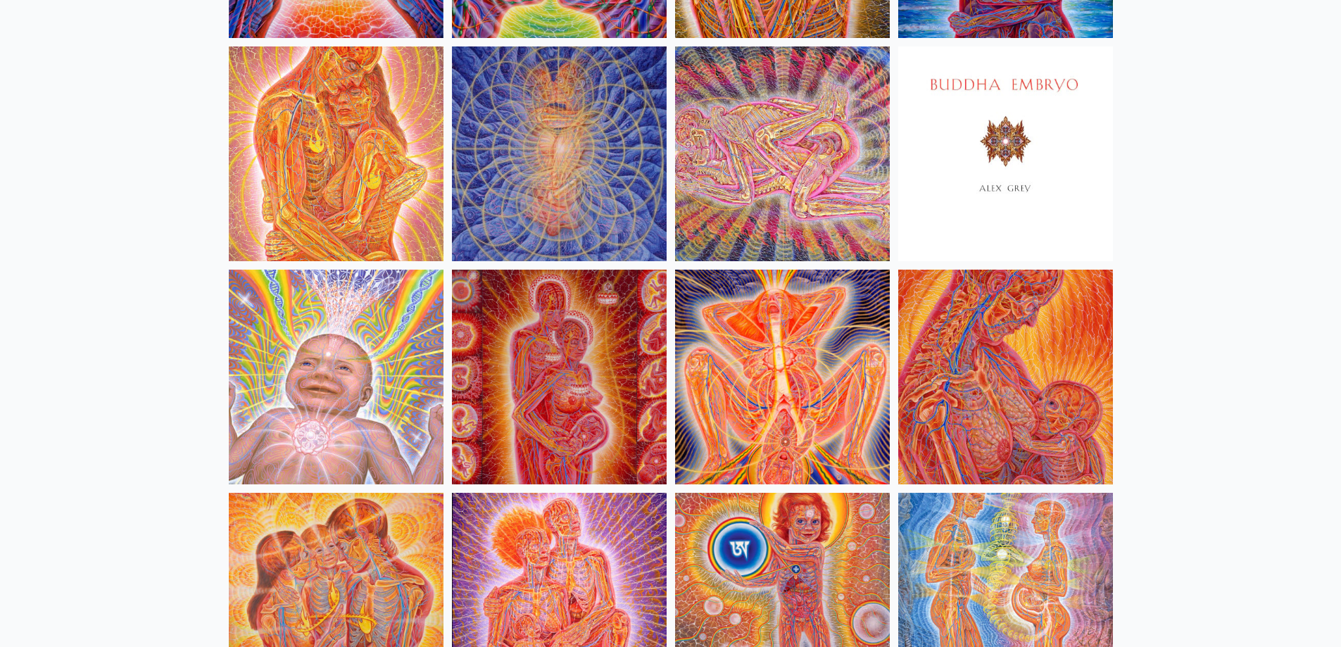
scroll to position [986, 0]
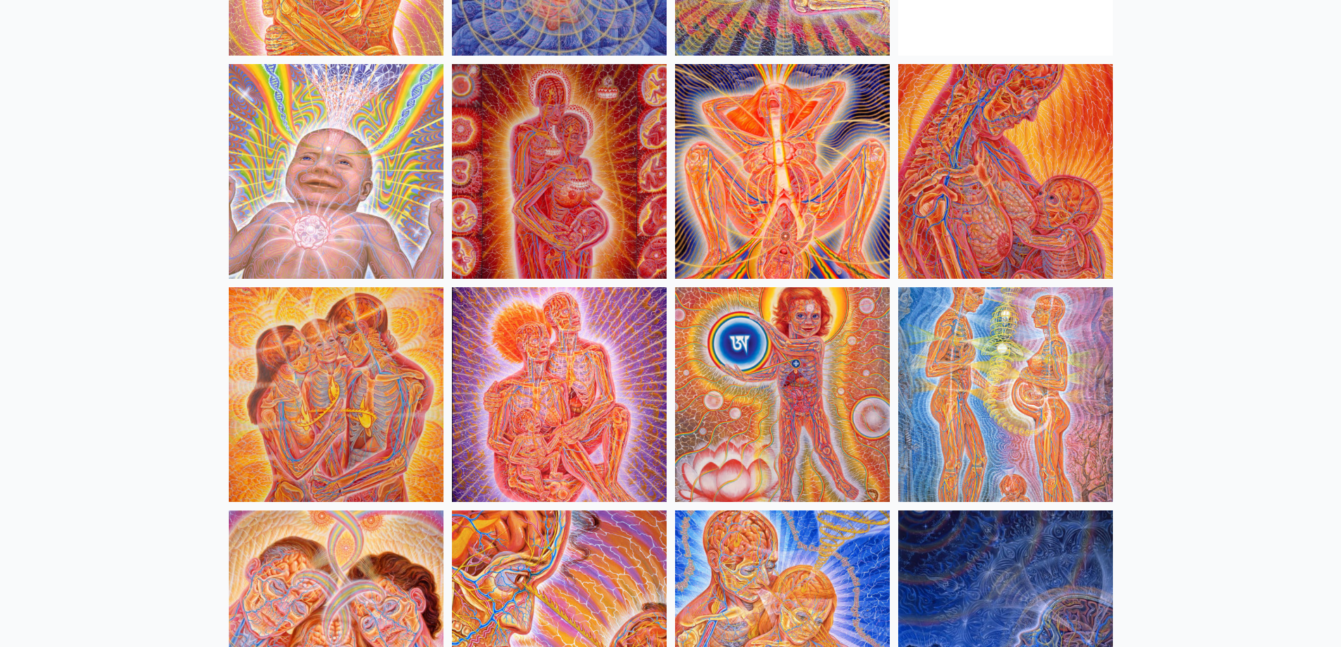
click at [748, 331] on img at bounding box center [782, 394] width 215 height 215
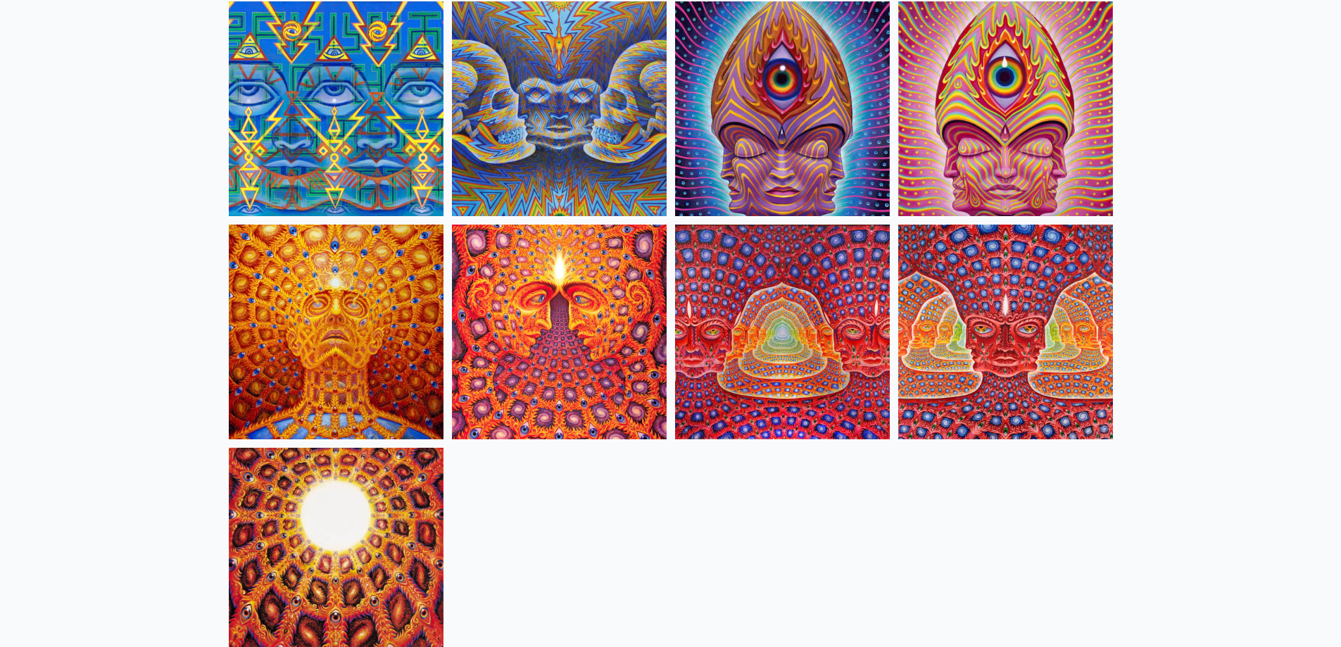
scroll to position [7285, 0]
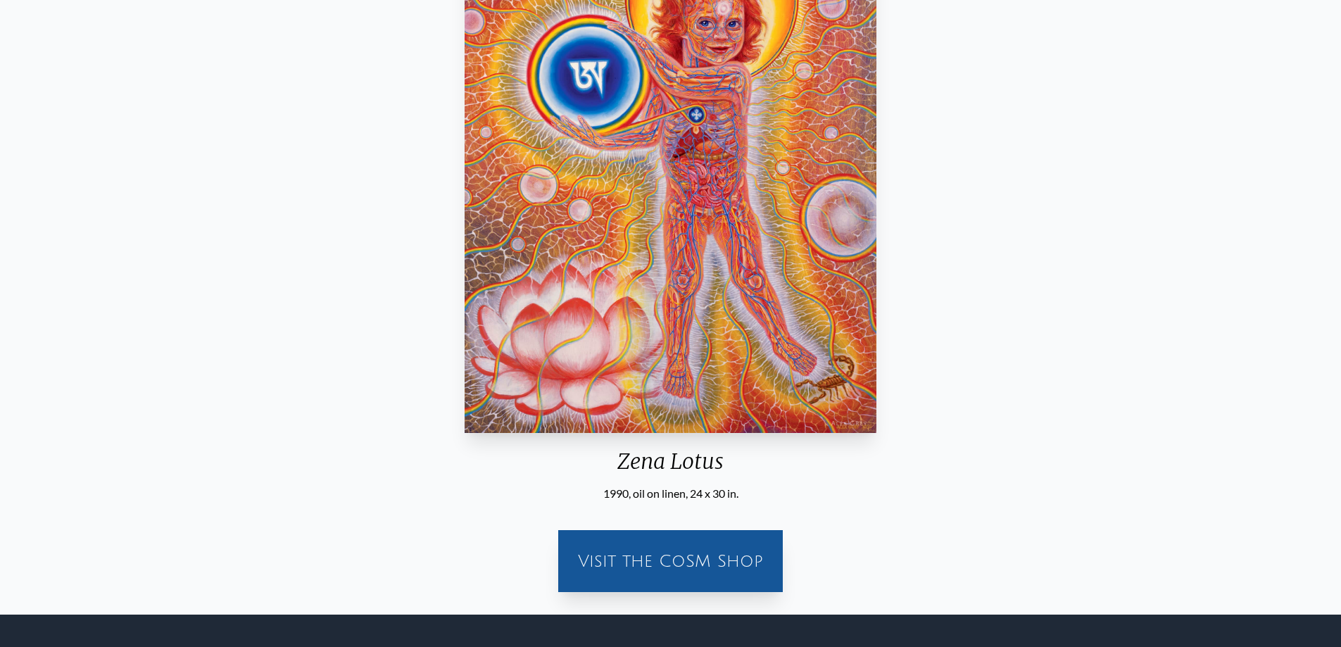
scroll to position [282, 0]
